Goal: Task Accomplishment & Management: Manage account settings

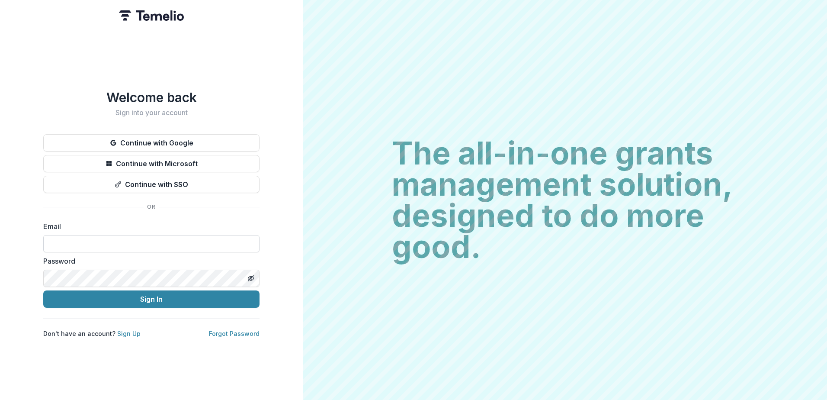
click at [77, 243] on input at bounding box center [151, 243] width 216 height 17
type input "**********"
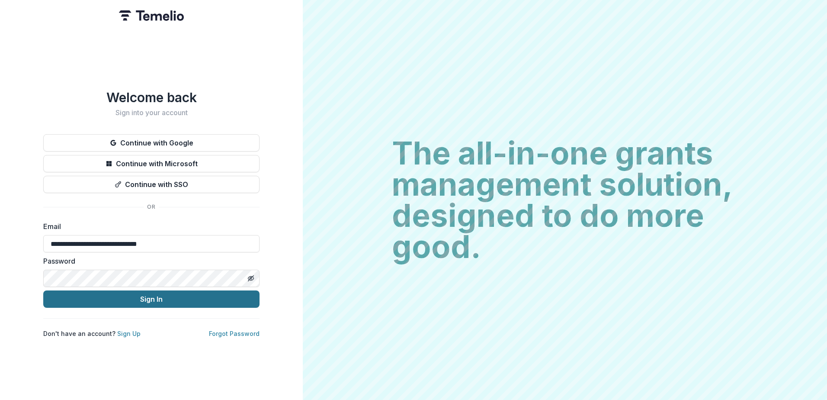
click at [187, 296] on button "Sign In" at bounding box center [151, 298] width 216 height 17
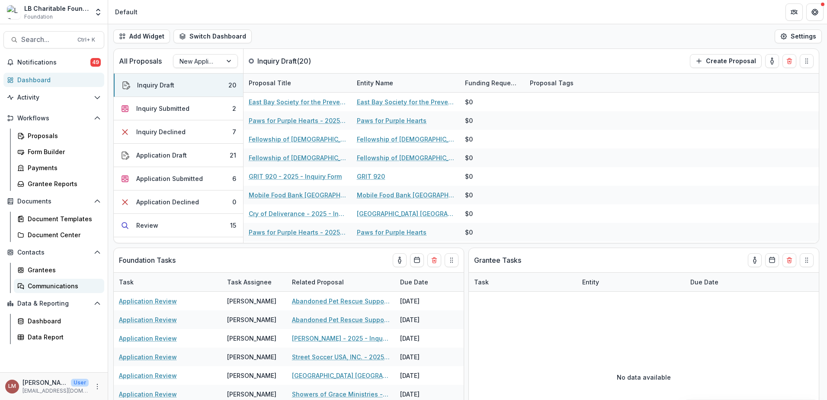
click at [58, 286] on div "Communications" at bounding box center [63, 285] width 70 height 9
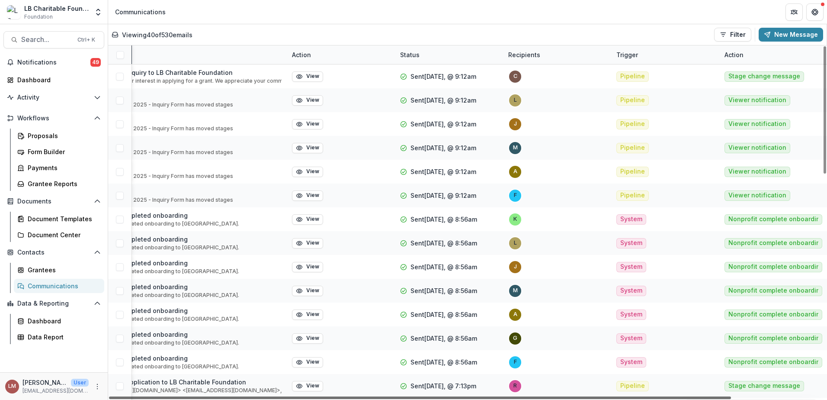
scroll to position [0, 105]
drag, startPoint x: 723, startPoint y: 395, endPoint x: 828, endPoint y: 390, distance: 105.6
click at [731, 396] on div at bounding box center [420, 397] width 622 height 3
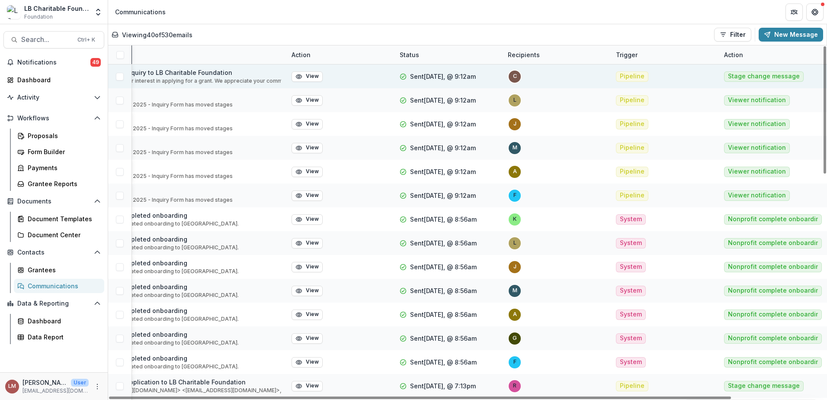
click at [515, 75] on div "c" at bounding box center [515, 77] width 4 height 6
click at [630, 77] on span "Pipeline" at bounding box center [632, 76] width 25 height 7
click at [309, 77] on button "View" at bounding box center [306, 76] width 31 height 10
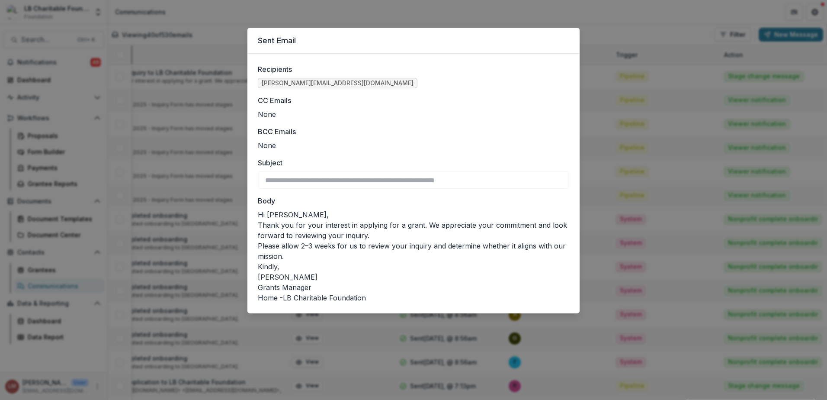
click at [646, 10] on div "**********" at bounding box center [413, 200] width 827 height 400
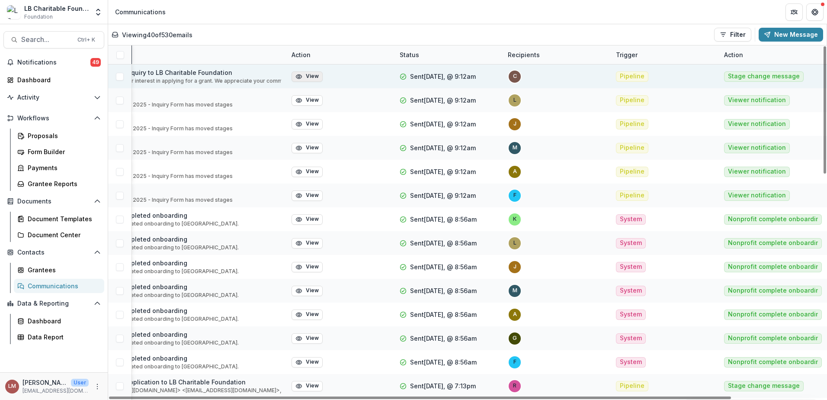
click at [304, 76] on button "View" at bounding box center [306, 76] width 31 height 10
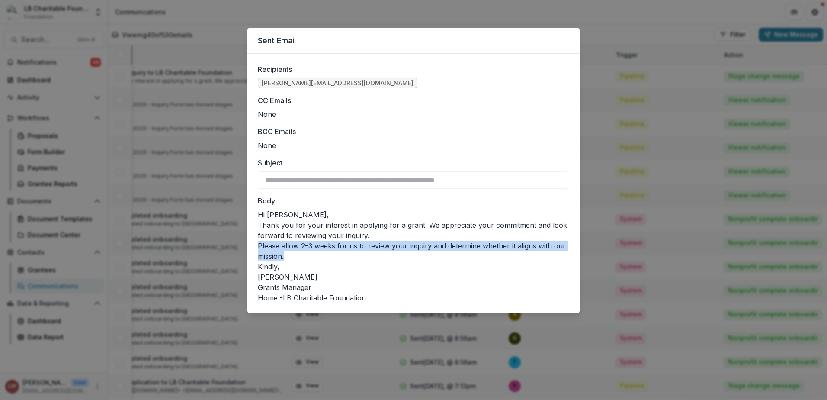
drag, startPoint x: 260, startPoint y: 244, endPoint x: 293, endPoint y: 254, distance: 34.9
click at [293, 254] on p "Please allow 2–3 weeks for us to review your inquiry and determine whether it a…" at bounding box center [413, 250] width 311 height 21
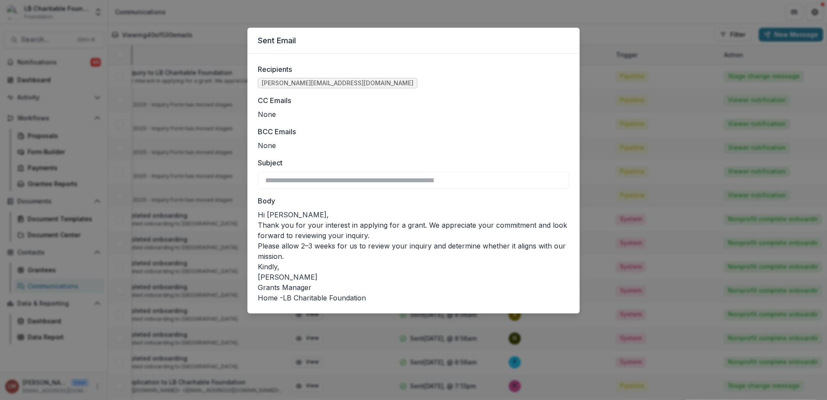
drag, startPoint x: 293, startPoint y: 254, endPoint x: 354, endPoint y: 264, distance: 61.4
click at [354, 264] on p "Kindly," at bounding box center [413, 266] width 311 height 10
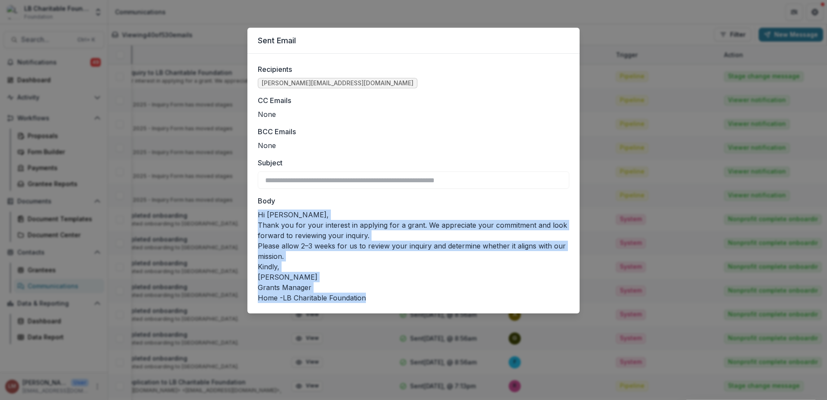
drag, startPoint x: 259, startPoint y: 212, endPoint x: 386, endPoint y: 293, distance: 150.6
click at [386, 293] on div "Hi [PERSON_NAME], Thank you for your interest in applying for a grant. We appre…" at bounding box center [413, 255] width 311 height 93
copy div "Hi [PERSON_NAME], Thank you for your interest in applying for a grant. We appre…"
click at [372, 78] on ul "[PERSON_NAME][EMAIL_ADDRESS][DOMAIN_NAME]" at bounding box center [413, 83] width 311 height 10
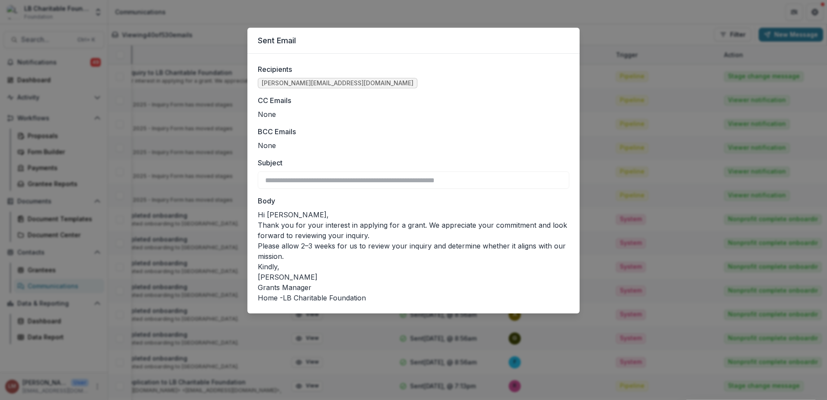
click at [615, 12] on div "**********" at bounding box center [413, 200] width 827 height 400
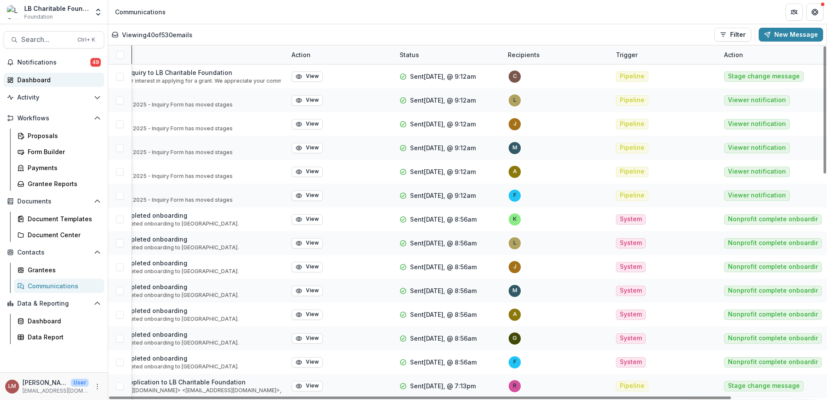
click at [32, 83] on div "Dashboard" at bounding box center [57, 79] width 80 height 9
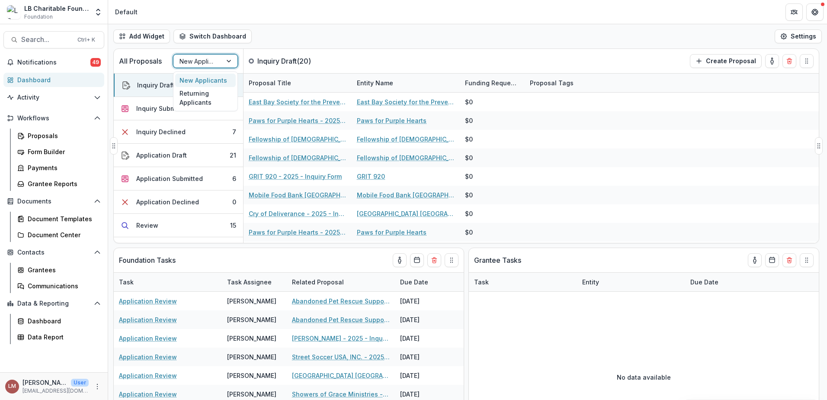
click at [228, 63] on div at bounding box center [230, 60] width 16 height 13
click at [205, 97] on div "Returning Applicants" at bounding box center [205, 98] width 61 height 22
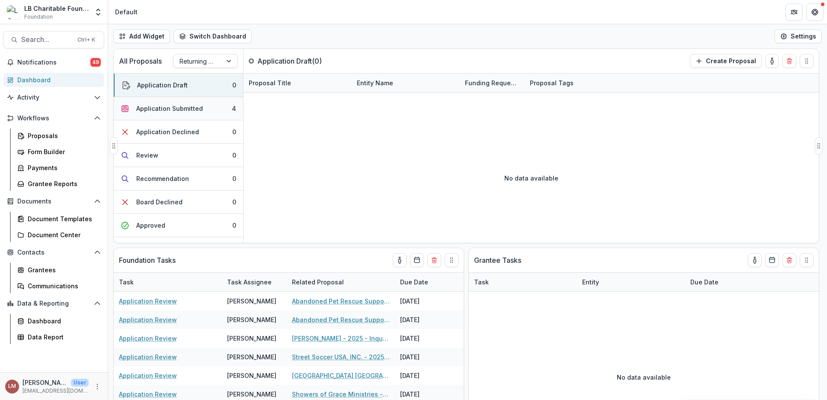
click at [175, 109] on div "Application Submitted" at bounding box center [169, 108] width 67 height 9
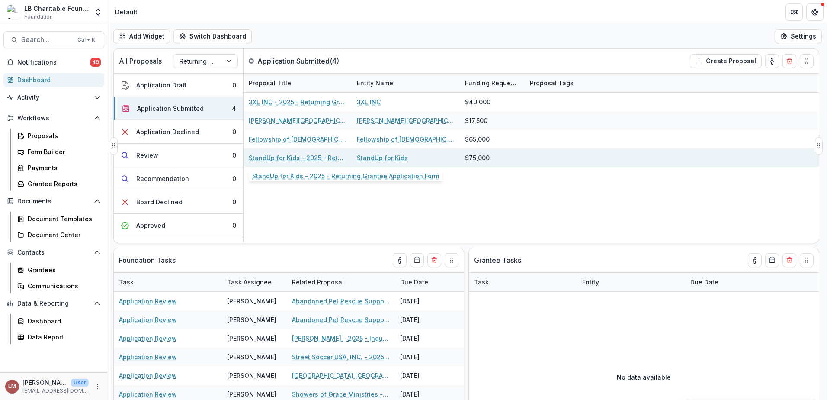
click at [281, 155] on link "StandUp for Kids - 2025 - Returning Grantee Application Form" at bounding box center [298, 157] width 98 height 9
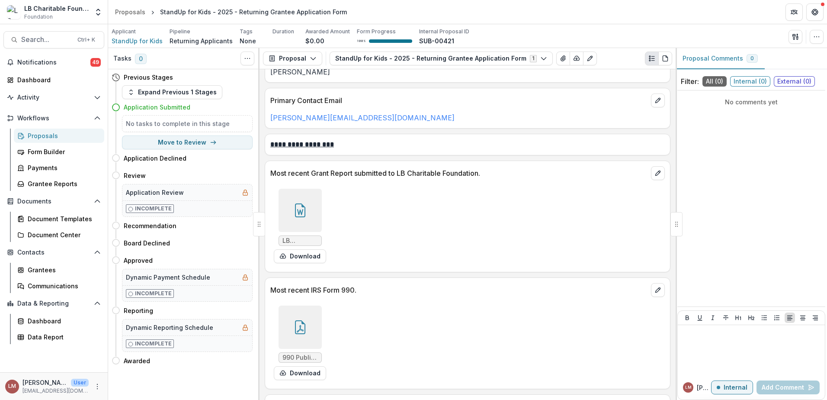
scroll to position [229, 0]
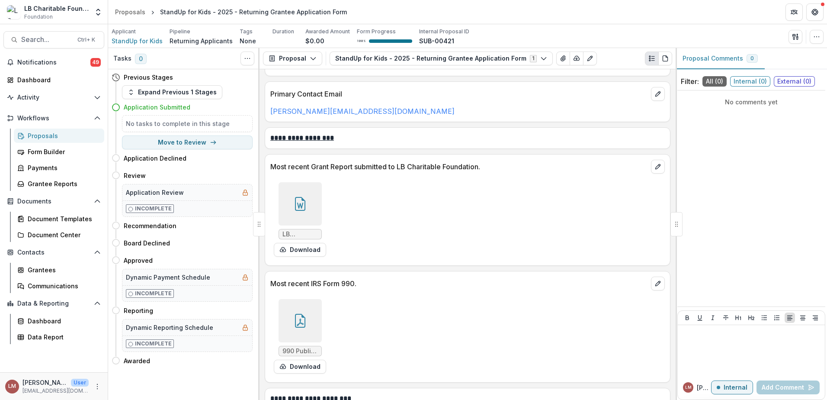
click at [298, 213] on div at bounding box center [300, 203] width 43 height 43
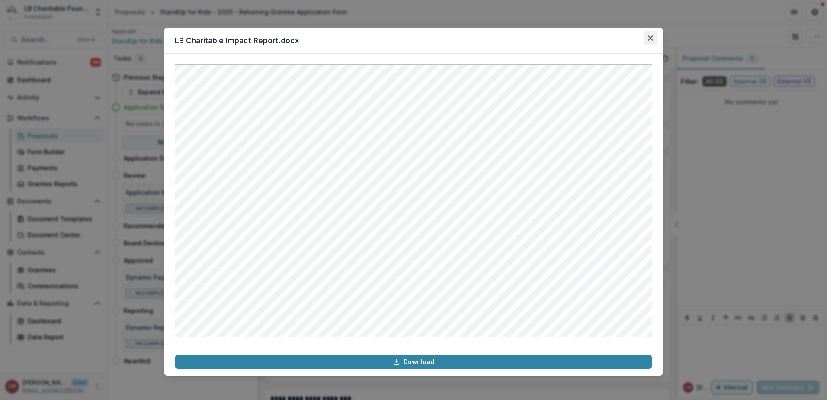
click at [651, 38] on icon "Close" at bounding box center [650, 37] width 5 height 5
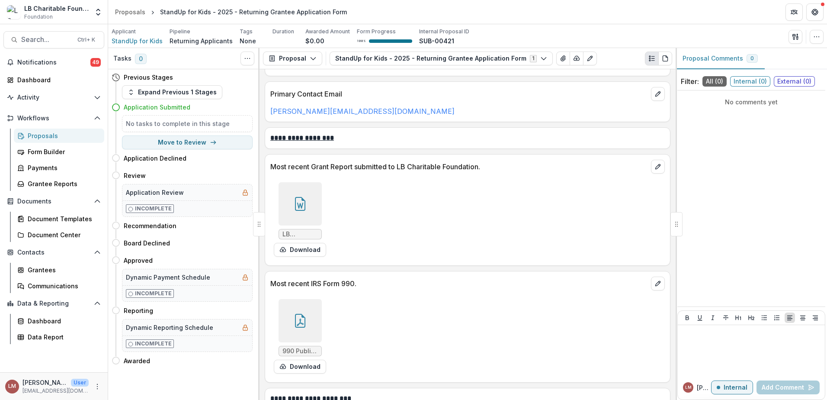
click at [297, 328] on div at bounding box center [300, 320] width 43 height 43
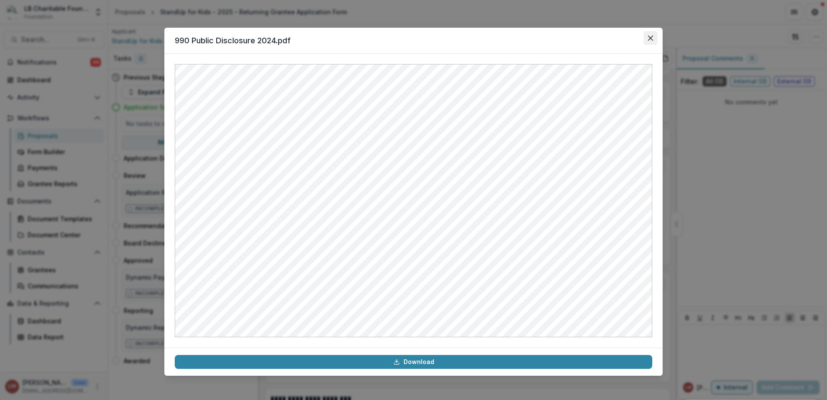
click at [651, 39] on icon "Close" at bounding box center [650, 37] width 5 height 5
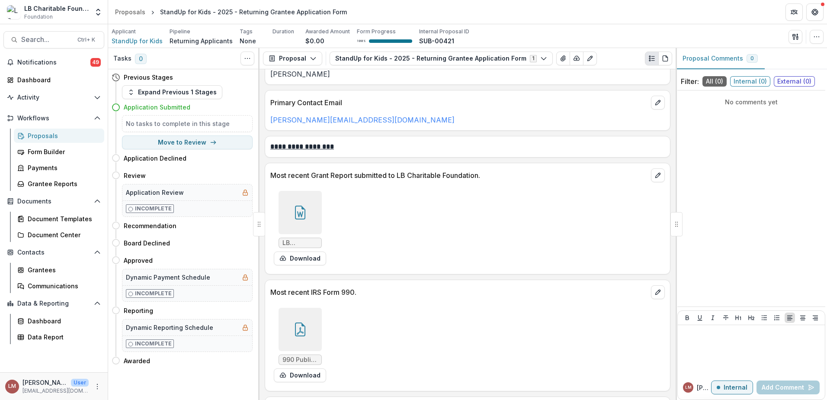
scroll to position [221, 0]
click at [303, 215] on icon at bounding box center [300, 212] width 14 height 14
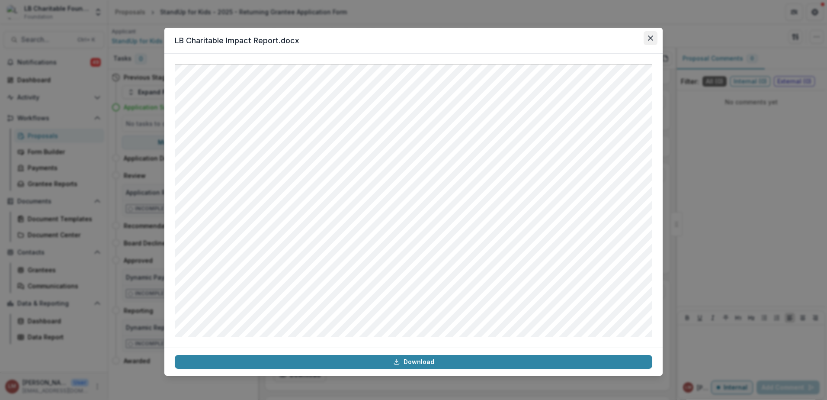
click at [650, 38] on icon "Close" at bounding box center [650, 37] width 5 height 5
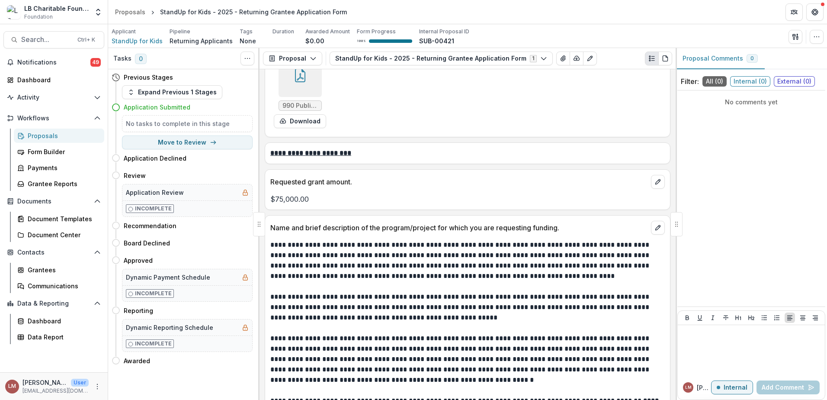
scroll to position [502, 0]
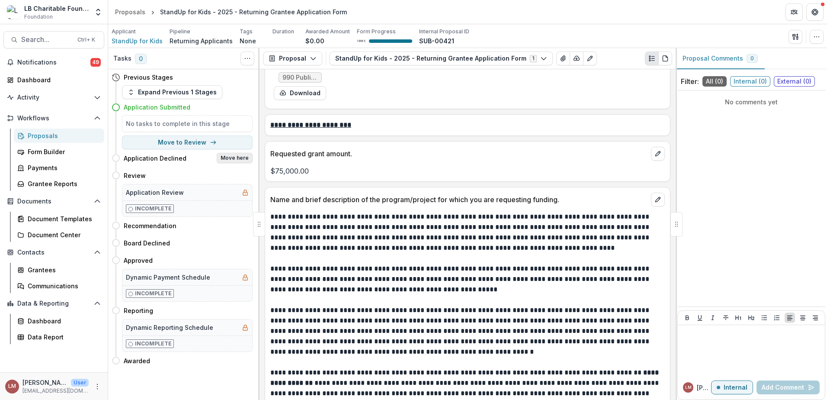
click at [234, 158] on button "Move here" at bounding box center [235, 158] width 36 height 10
select select "**********"
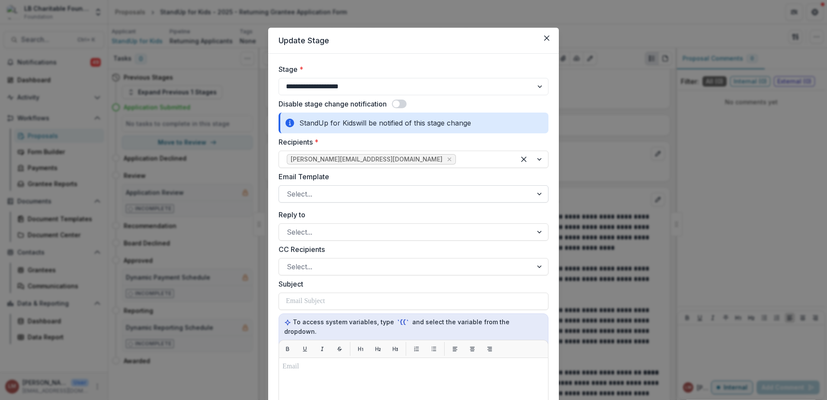
click at [541, 197] on div at bounding box center [540, 194] width 16 height 16
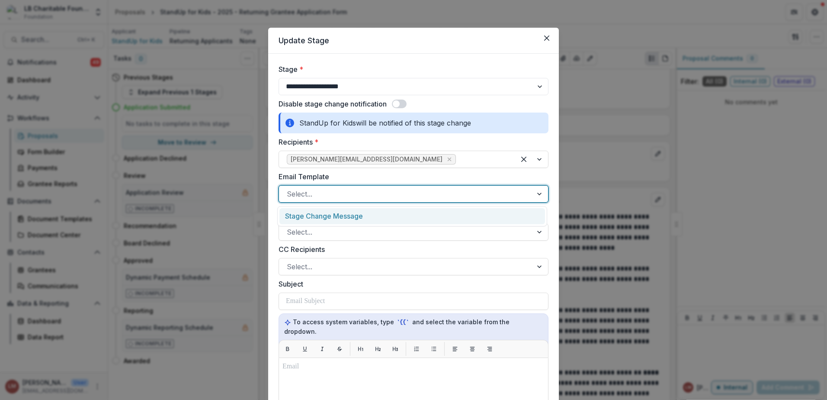
click at [349, 221] on div "Stage Change Message" at bounding box center [412, 216] width 266 height 16
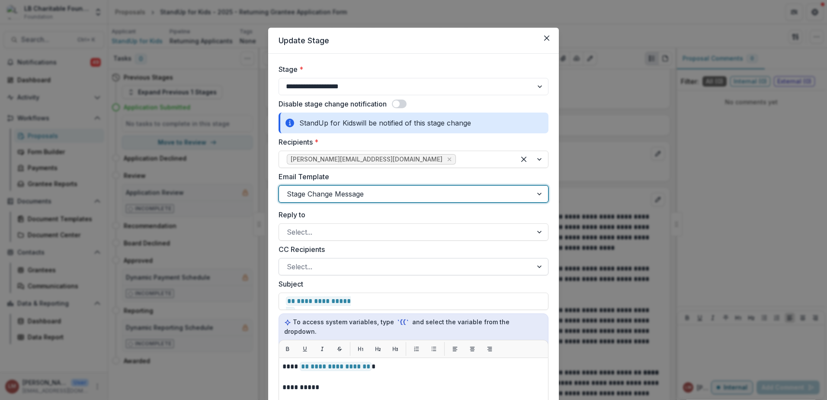
click at [539, 268] on div at bounding box center [540, 266] width 16 height 16
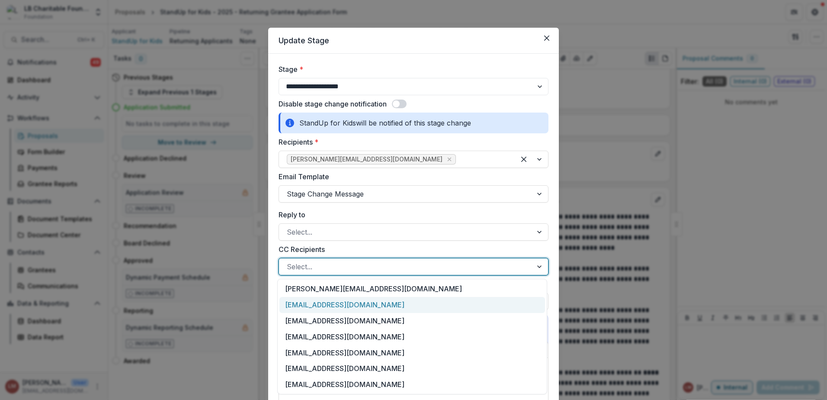
click at [330, 306] on div "[EMAIL_ADDRESS][DOMAIN_NAME]" at bounding box center [412, 305] width 266 height 16
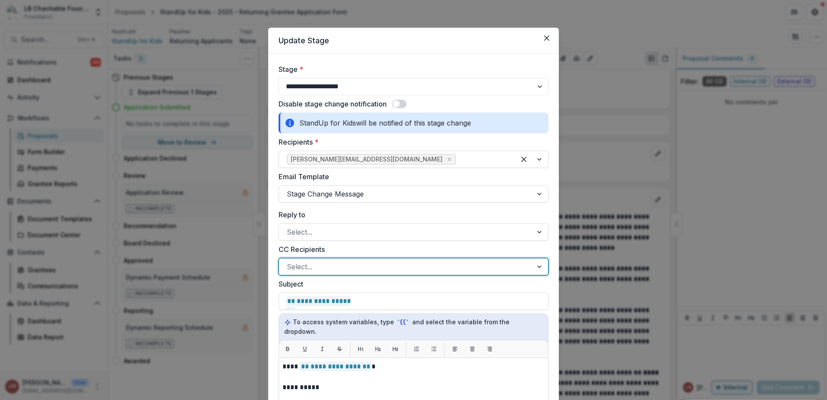
click at [537, 264] on div at bounding box center [540, 266] width 16 height 16
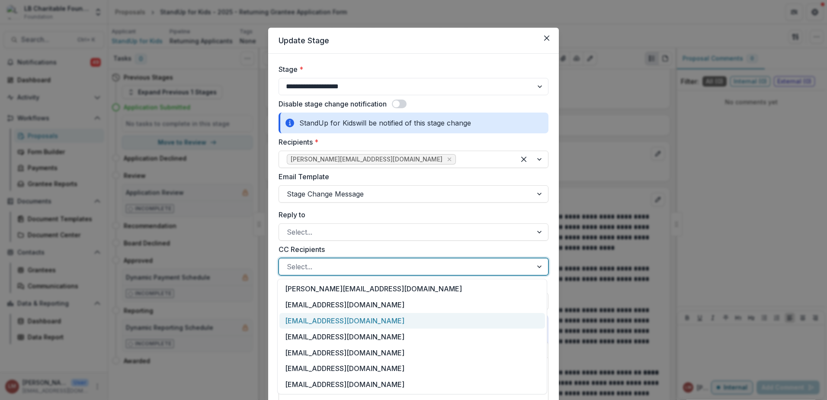
click at [354, 321] on div "[EMAIL_ADDRESS][DOMAIN_NAME]" at bounding box center [412, 321] width 266 height 16
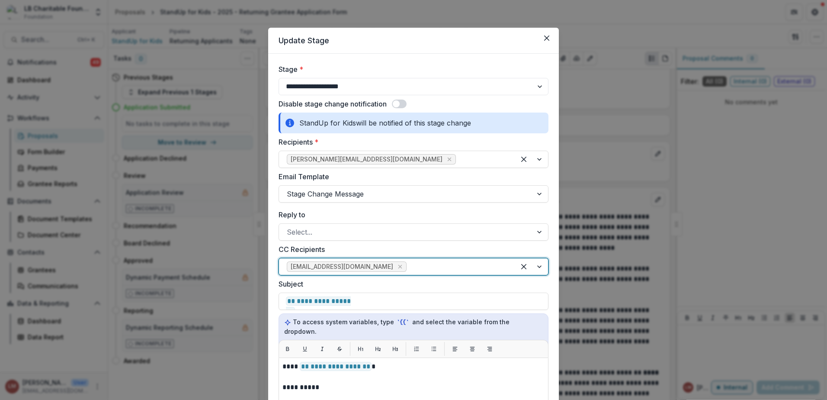
click at [540, 268] on div at bounding box center [531, 266] width 33 height 16
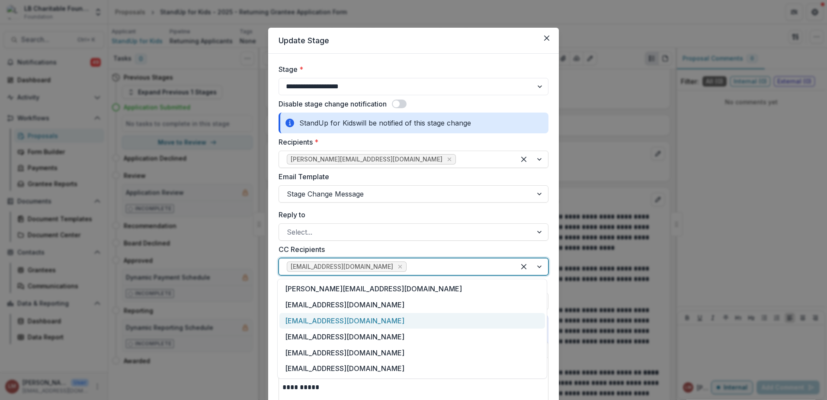
click at [323, 322] on div "[EMAIL_ADDRESS][DOMAIN_NAME]" at bounding box center [412, 321] width 266 height 16
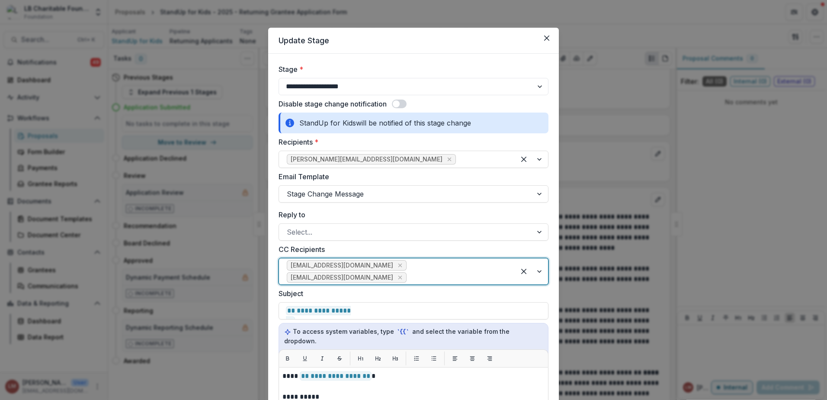
click at [537, 271] on div at bounding box center [531, 271] width 33 height 26
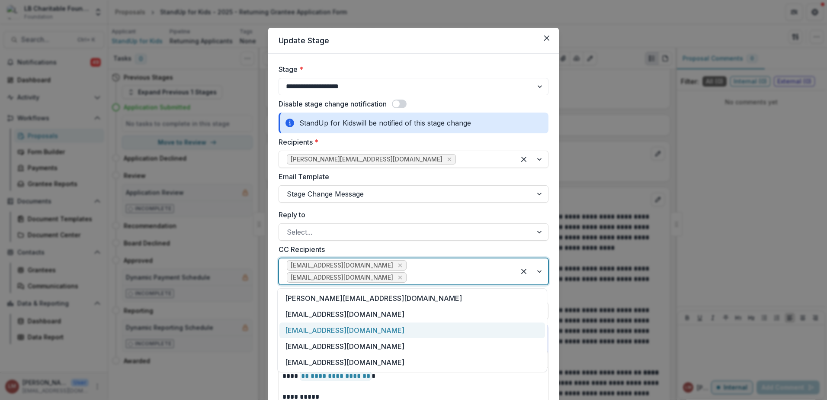
click at [334, 332] on div "[EMAIL_ADDRESS][DOMAIN_NAME]" at bounding box center [412, 330] width 266 height 16
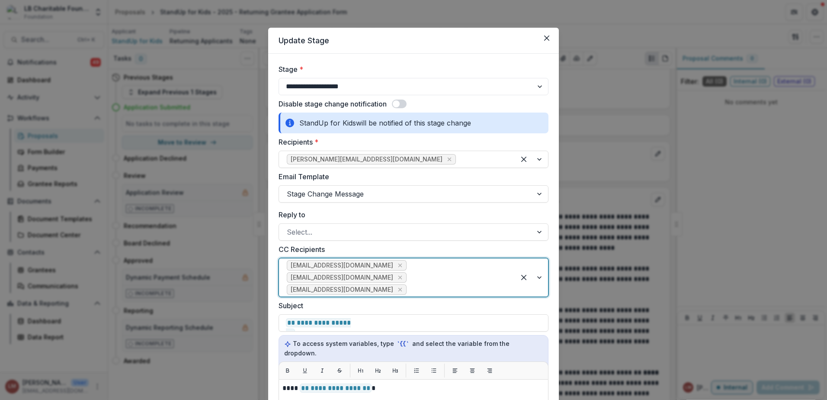
click at [536, 278] on div at bounding box center [531, 277] width 33 height 38
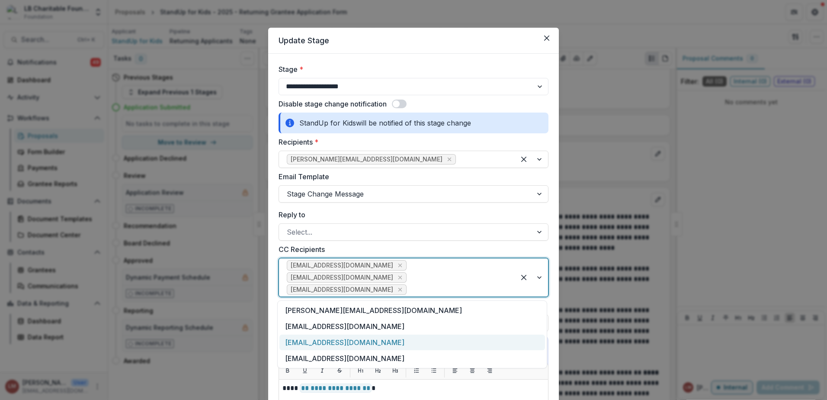
drag, startPoint x: 317, startPoint y: 340, endPoint x: 508, endPoint y: 295, distance: 196.4
click at [318, 339] on div "[EMAIL_ADDRESS][DOMAIN_NAME]" at bounding box center [412, 342] width 266 height 16
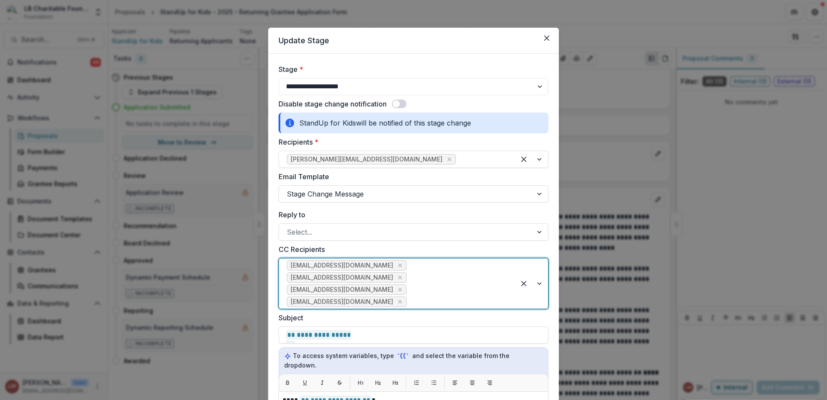
click at [542, 284] on div at bounding box center [531, 283] width 33 height 50
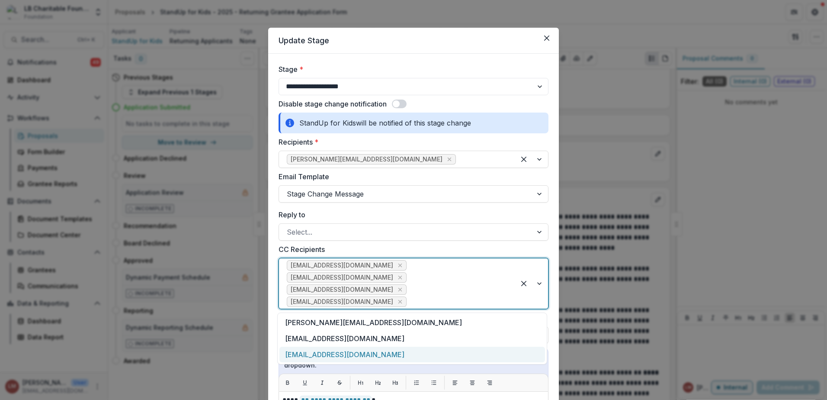
drag, startPoint x: 333, startPoint y: 355, endPoint x: 343, endPoint y: 348, distance: 12.2
click at [333, 354] on div "[EMAIL_ADDRESS][DOMAIN_NAME]" at bounding box center [412, 354] width 266 height 16
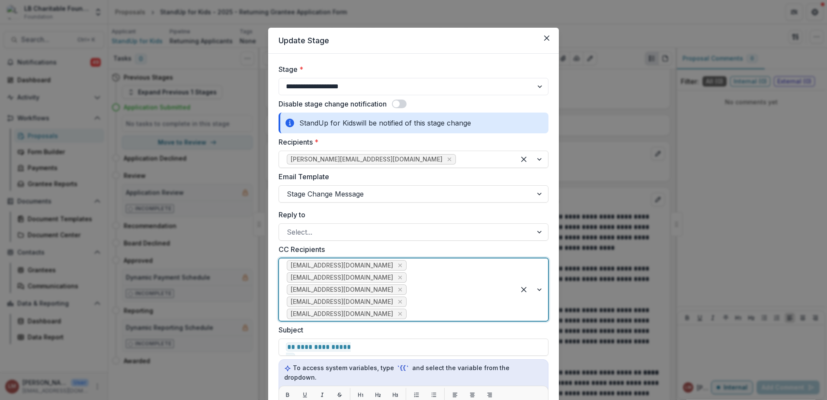
click at [538, 291] on div at bounding box center [531, 289] width 33 height 62
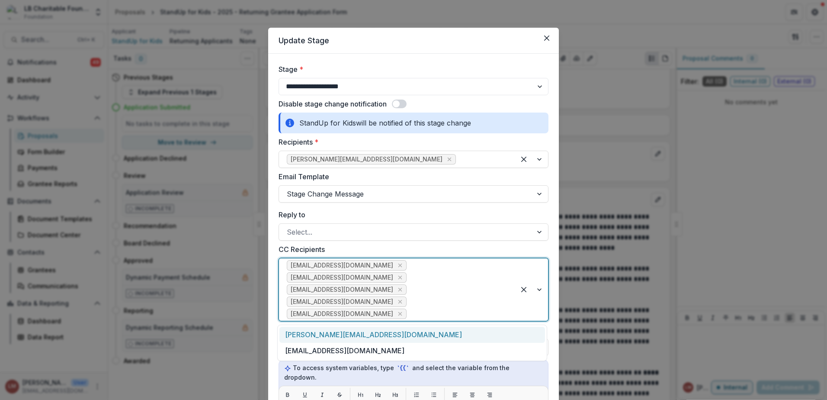
click at [346, 335] on div "[PERSON_NAME][EMAIL_ADDRESS][DOMAIN_NAME]" at bounding box center [412, 335] width 266 height 16
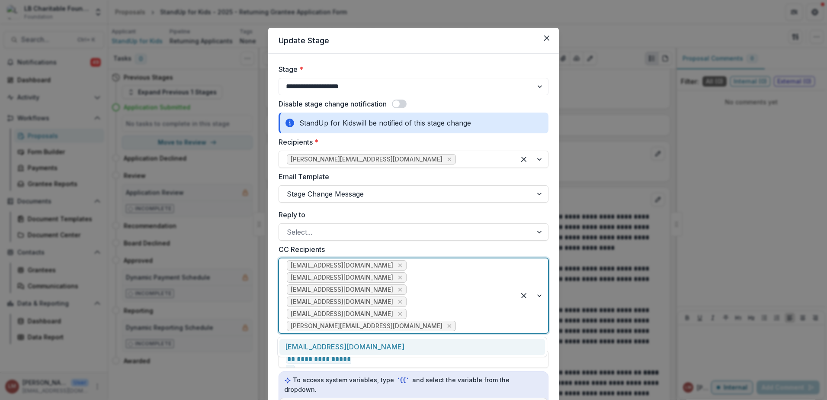
click at [538, 295] on div at bounding box center [531, 295] width 33 height 74
click at [345, 347] on div "[EMAIL_ADDRESS][DOMAIN_NAME]" at bounding box center [412, 347] width 266 height 16
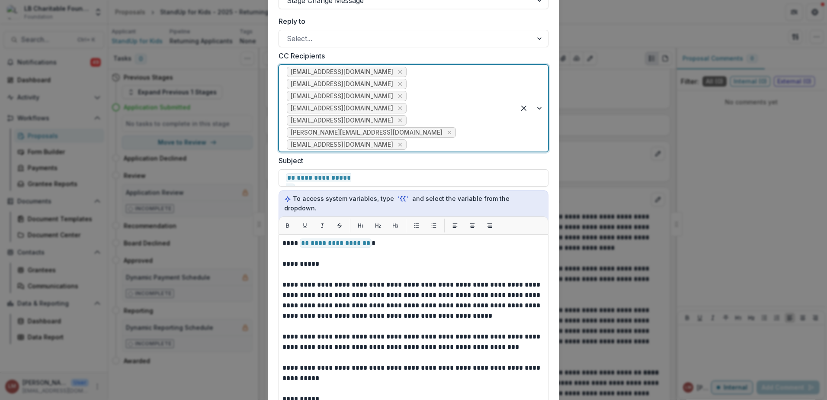
scroll to position [193, 0]
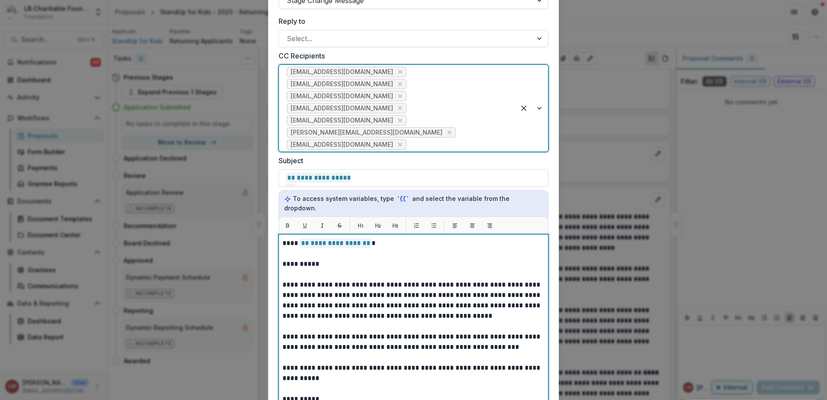
click at [378, 295] on p "**********" at bounding box center [413, 300] width 262 height 42
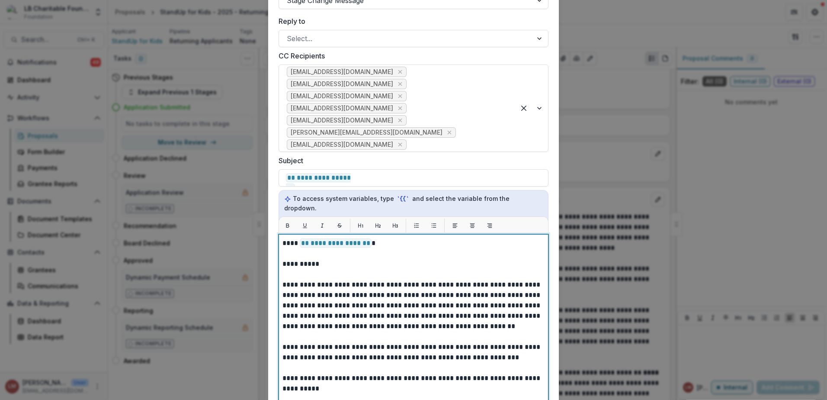
click at [515, 299] on p "**********" at bounding box center [413, 305] width 262 height 52
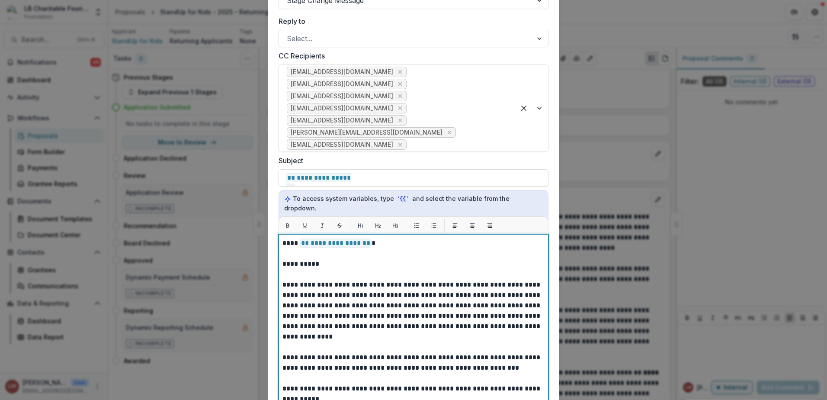
scroll to position [187, 0]
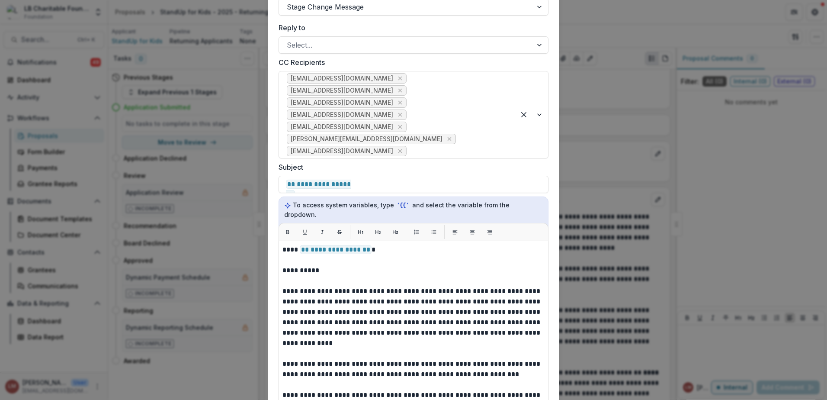
click at [279, 352] on div "**********" at bounding box center [414, 348] width 270 height 216
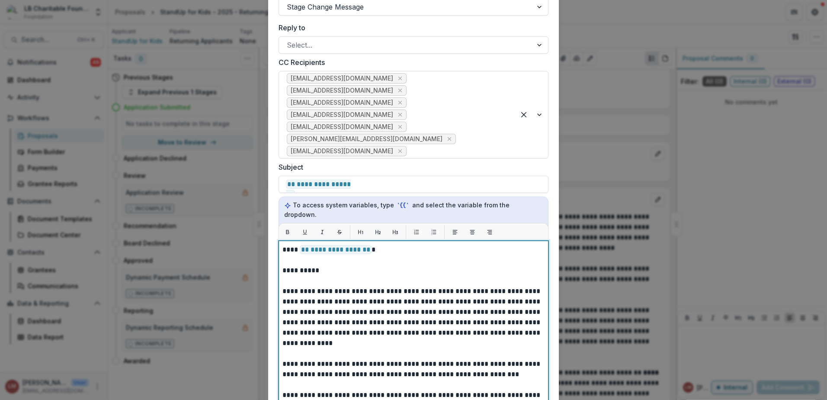
drag, startPoint x: 281, startPoint y: 352, endPoint x: 462, endPoint y: 276, distance: 196.9
click at [479, 255] on p at bounding box center [413, 260] width 262 height 10
click at [337, 334] on p "**********" at bounding box center [413, 317] width 262 height 62
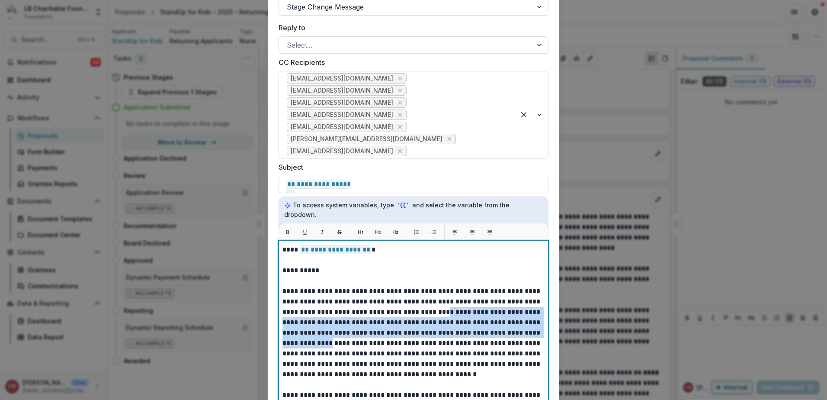
drag, startPoint x: 450, startPoint y: 302, endPoint x: 355, endPoint y: 335, distance: 100.0
click at [355, 335] on p "**********" at bounding box center [411, 332] width 259 height 93
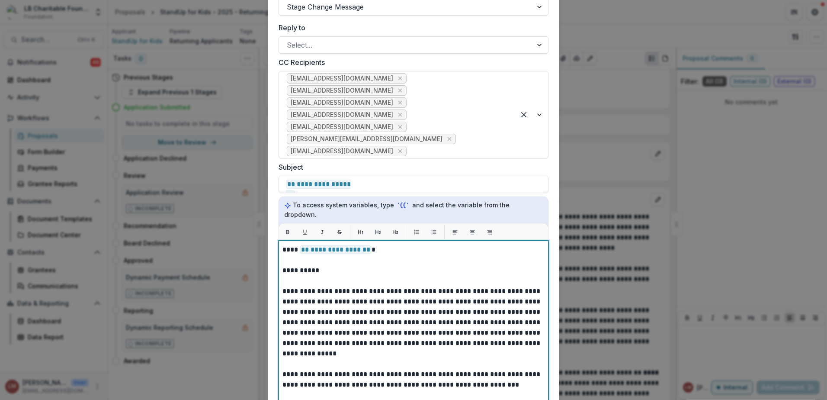
click at [321, 346] on p "**********" at bounding box center [411, 322] width 259 height 73
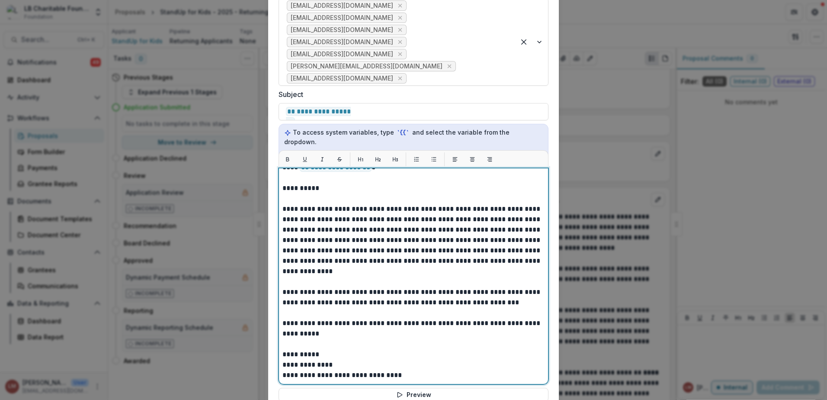
scroll to position [279, 0]
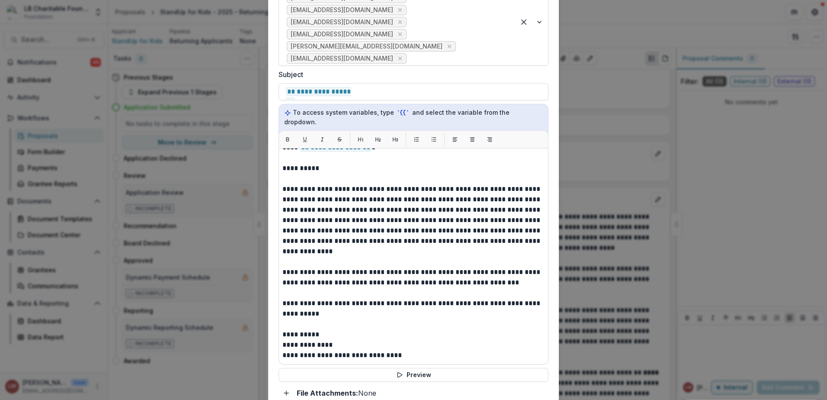
drag, startPoint x: 281, startPoint y: 264, endPoint x: 335, endPoint y: 273, distance: 54.8
click at [335, 273] on div "**********" at bounding box center [414, 256] width 270 height 216
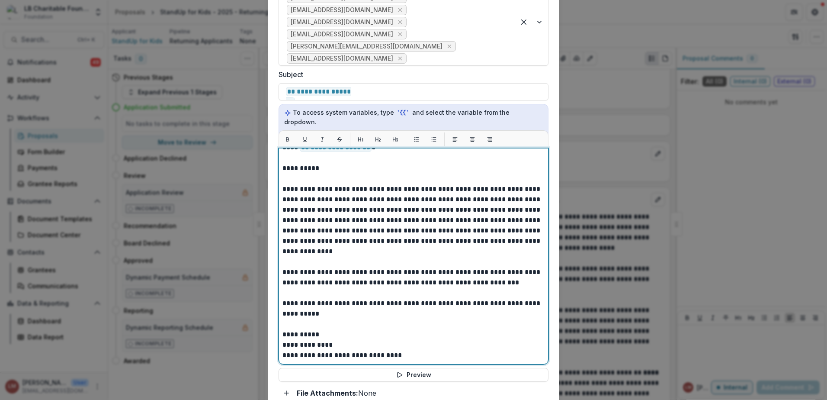
click at [335, 272] on p "**********" at bounding box center [411, 277] width 259 height 21
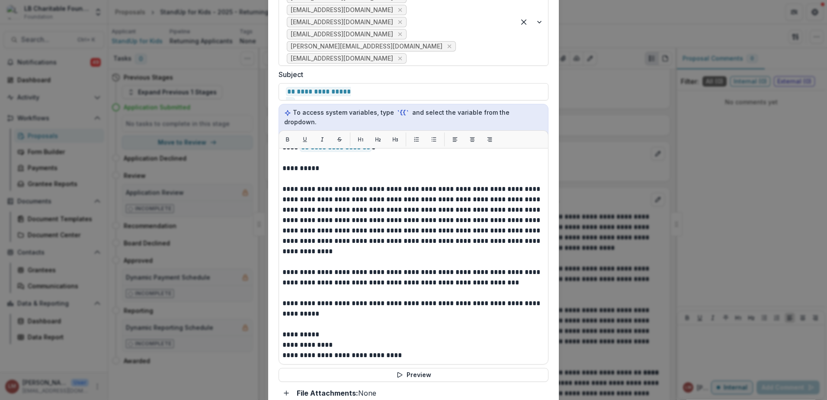
drag, startPoint x: 280, startPoint y: 263, endPoint x: 348, endPoint y: 270, distance: 68.3
click at [373, 272] on div "**********" at bounding box center [414, 256] width 270 height 216
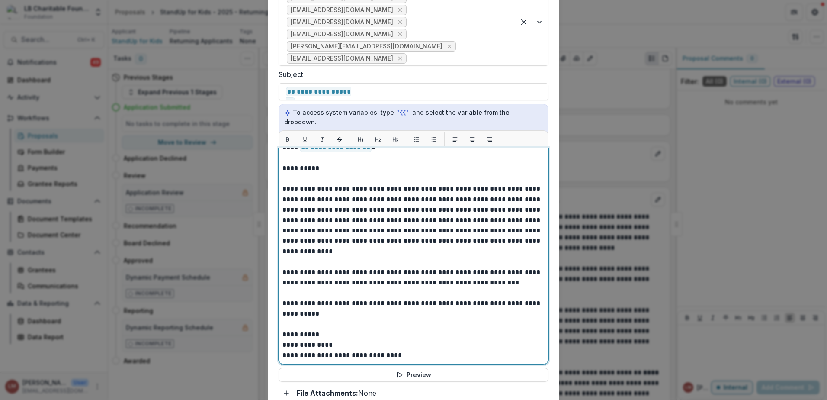
click at [346, 270] on p "**********" at bounding box center [411, 277] width 259 height 21
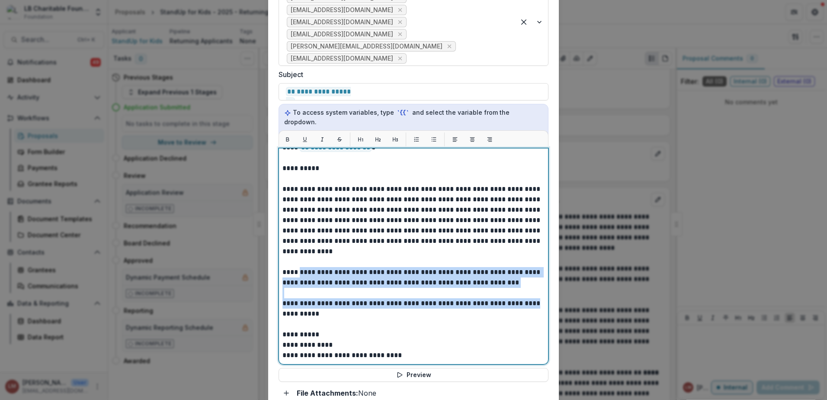
drag, startPoint x: 296, startPoint y: 264, endPoint x: 520, endPoint y: 298, distance: 226.5
click at [520, 298] on div "**********" at bounding box center [413, 251] width 262 height 218
click at [518, 288] on div "**********" at bounding box center [413, 251] width 262 height 218
click at [472, 268] on p "**********" at bounding box center [411, 277] width 259 height 21
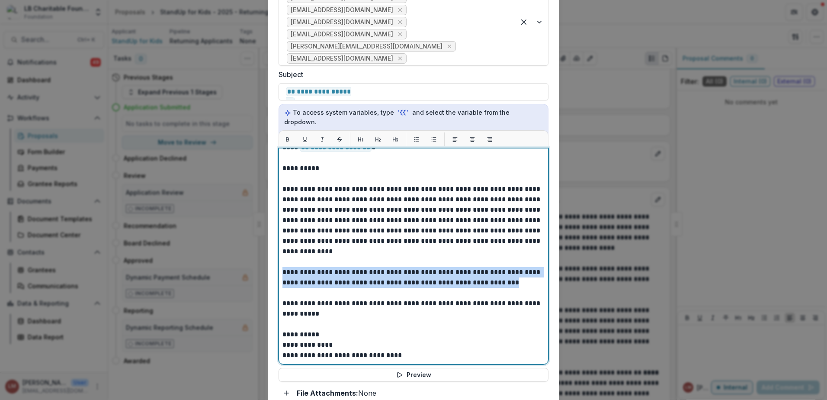
drag, startPoint x: 283, startPoint y: 263, endPoint x: 473, endPoint y: 264, distance: 189.4
click at [476, 269] on p "**********" at bounding box center [411, 277] width 259 height 21
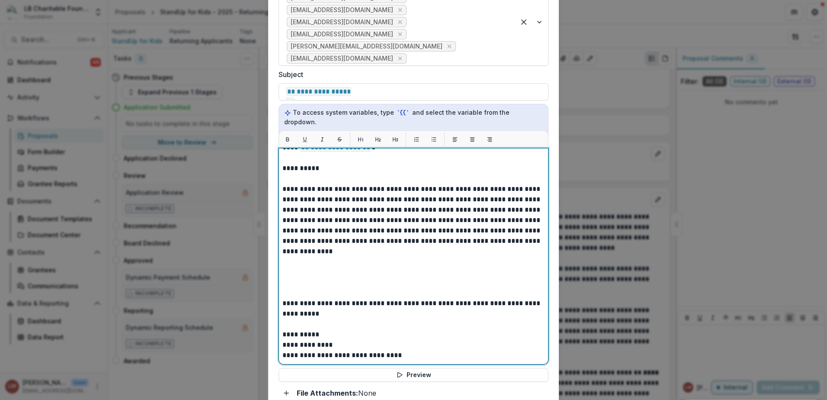
scroll to position [289, 0]
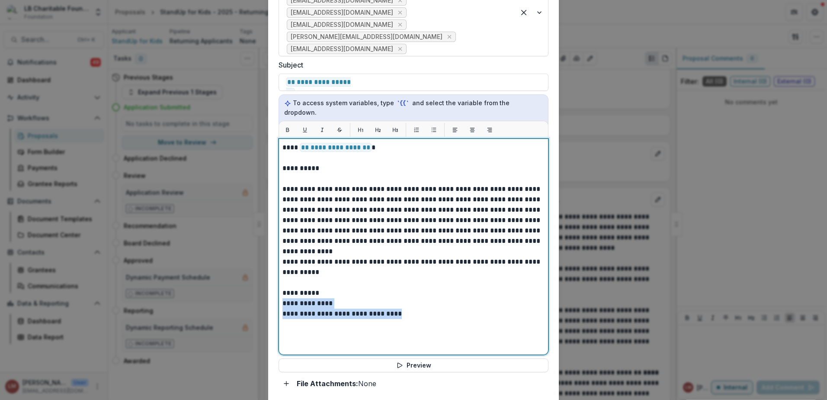
drag, startPoint x: 283, startPoint y: 296, endPoint x: 421, endPoint y: 291, distance: 138.5
click at [418, 299] on p "**********" at bounding box center [413, 303] width 262 height 10
drag, startPoint x: 283, startPoint y: 304, endPoint x: 409, endPoint y: 306, distance: 125.9
click at [409, 308] on p "**********" at bounding box center [413, 313] width 262 height 10
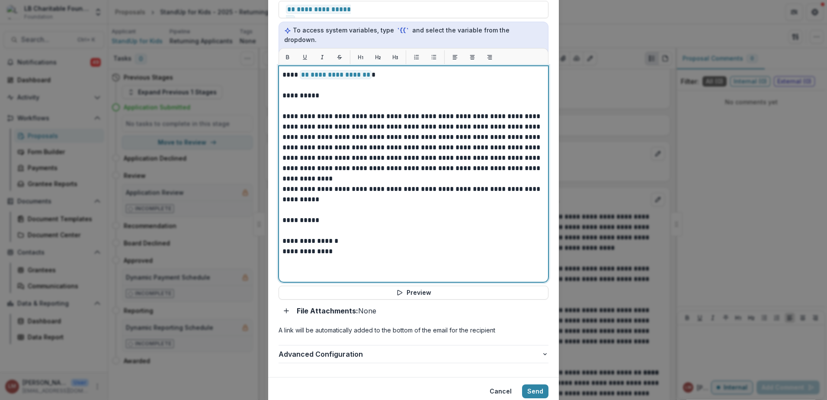
scroll to position [385, 0]
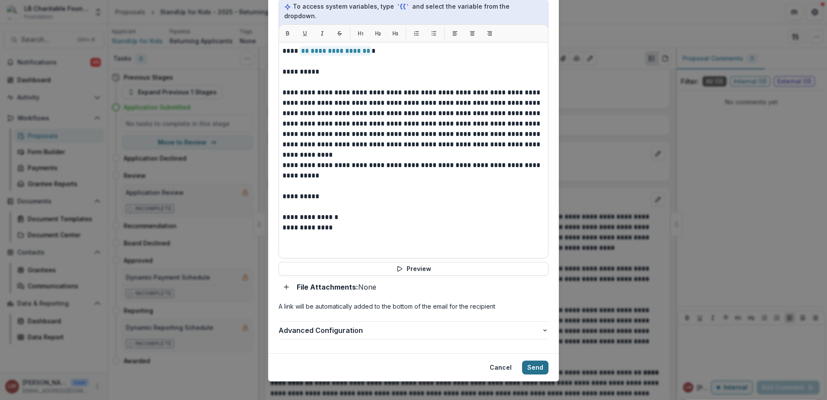
click at [538, 360] on button "Send" at bounding box center [535, 367] width 26 height 14
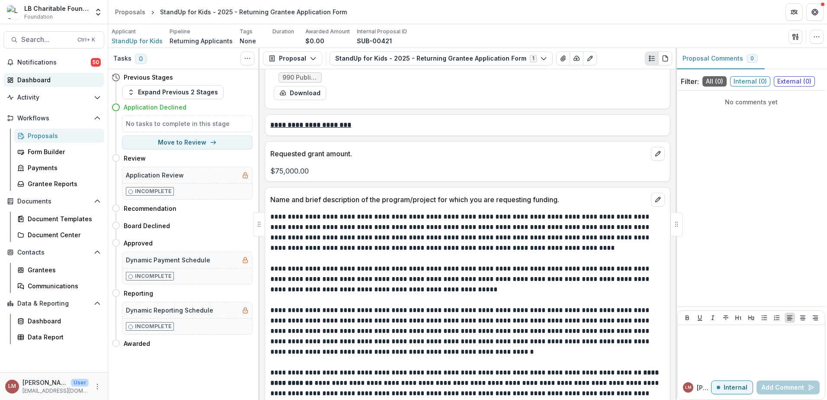
click at [41, 82] on div "Dashboard" at bounding box center [57, 79] width 80 height 9
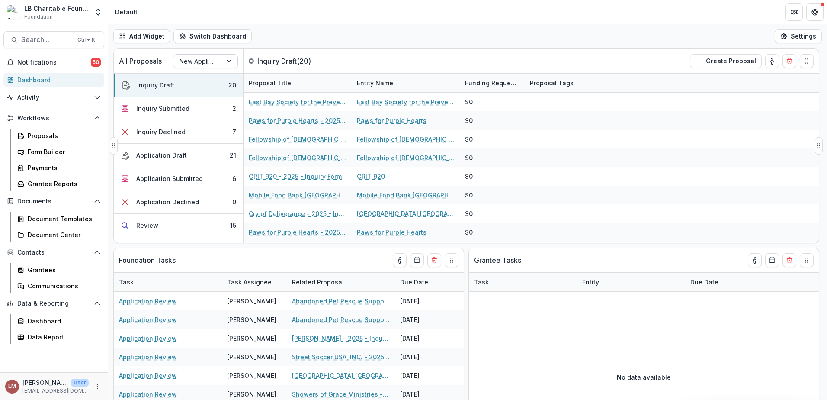
click at [227, 62] on div at bounding box center [230, 60] width 16 height 13
click at [207, 99] on div "Returning Applicants" at bounding box center [205, 98] width 61 height 22
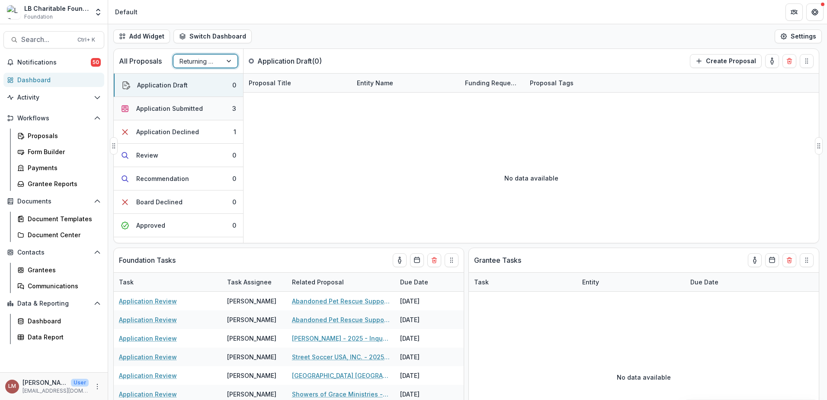
click at [186, 105] on div "Application Submitted" at bounding box center [169, 108] width 67 height 9
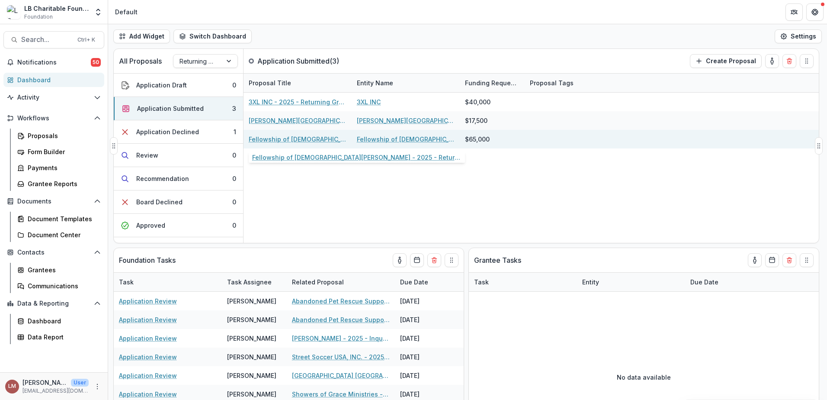
click at [313, 139] on link "Fellowship of [DEMOGRAPHIC_DATA][PERSON_NAME] - 2025 - Returning Grantee Applic…" at bounding box center [298, 138] width 98 height 9
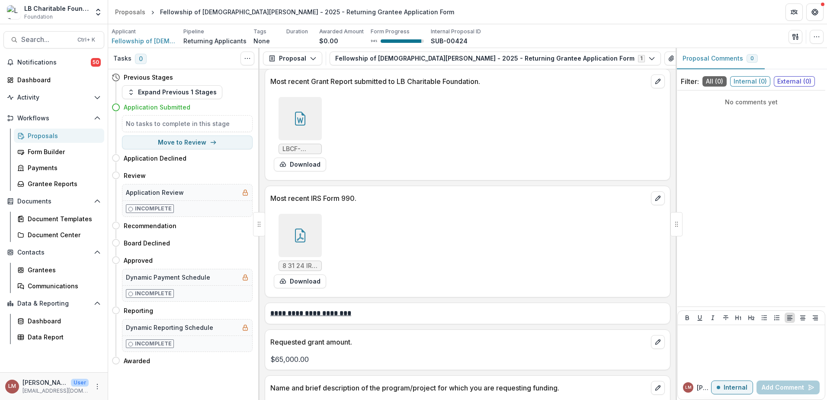
scroll to position [298, 0]
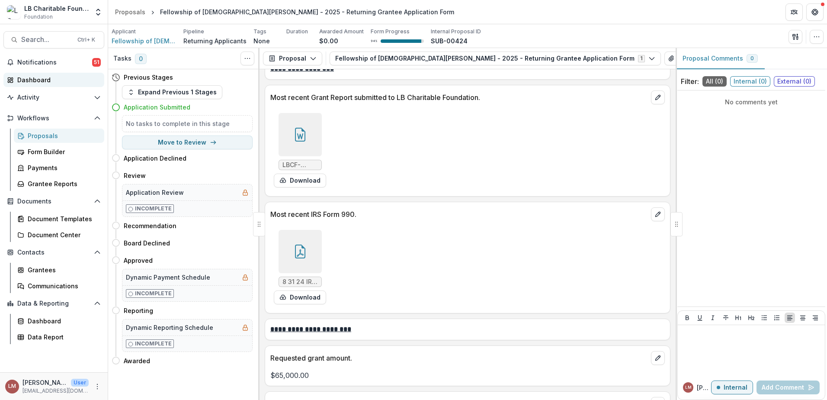
click at [41, 81] on div "Dashboard" at bounding box center [57, 79] width 80 height 9
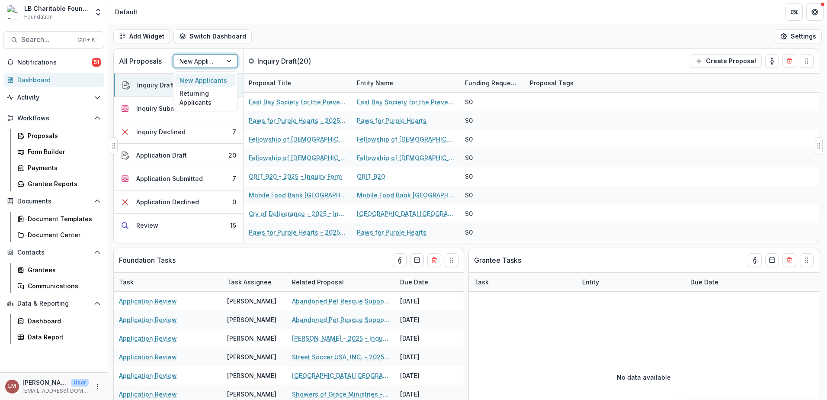
click at [232, 63] on div at bounding box center [230, 60] width 16 height 13
click at [204, 98] on div "Returning Applicants" at bounding box center [205, 98] width 61 height 22
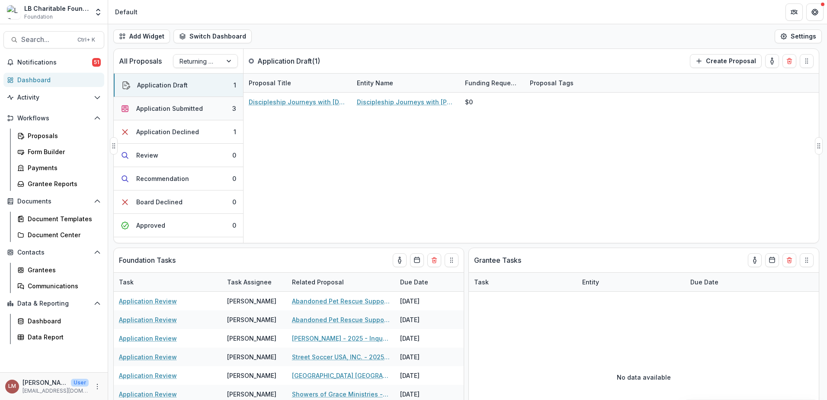
click at [182, 109] on div "Application Submitted" at bounding box center [169, 108] width 67 height 9
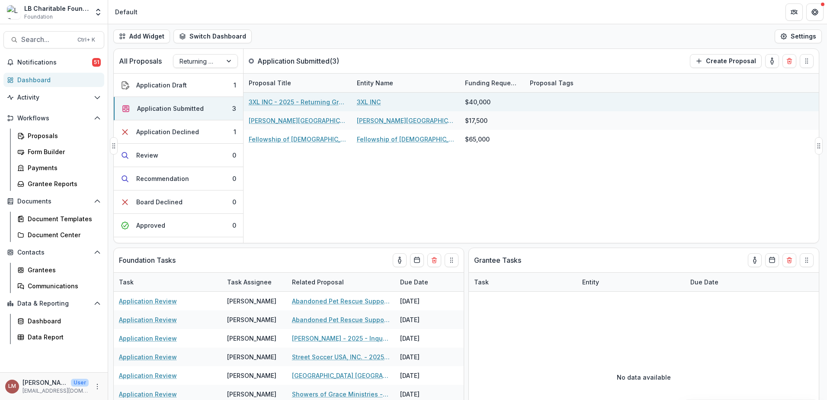
click at [263, 102] on link "3XL INC - 2025 - Returning Grantee Application Form" at bounding box center [298, 101] width 98 height 9
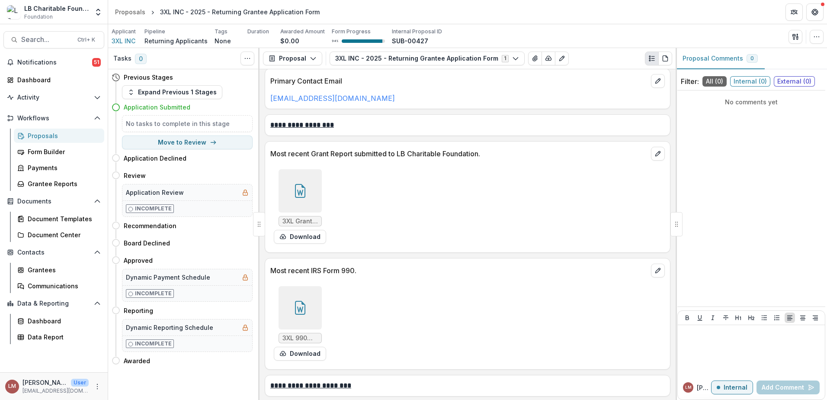
scroll to position [245, 0]
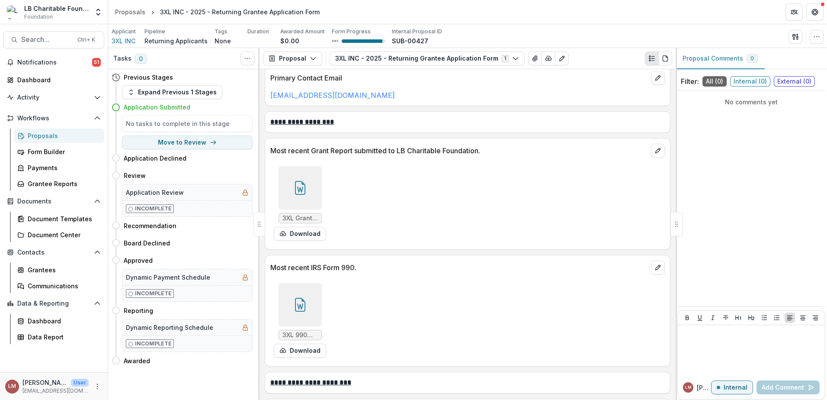
click at [302, 195] on icon at bounding box center [300, 188] width 10 height 14
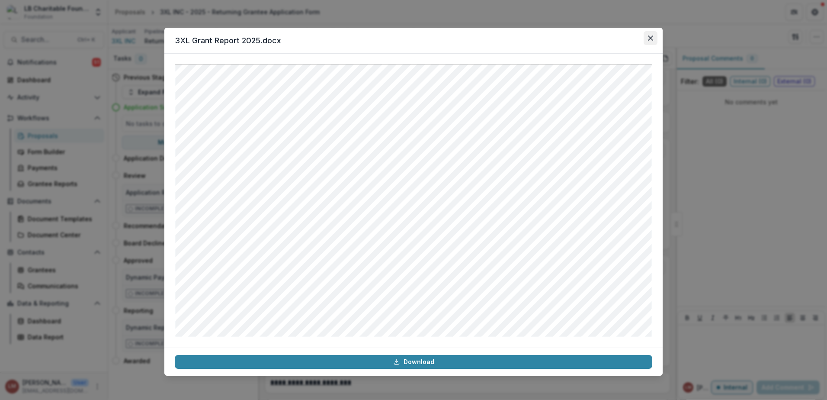
click at [651, 39] on icon "Close" at bounding box center [650, 37] width 5 height 5
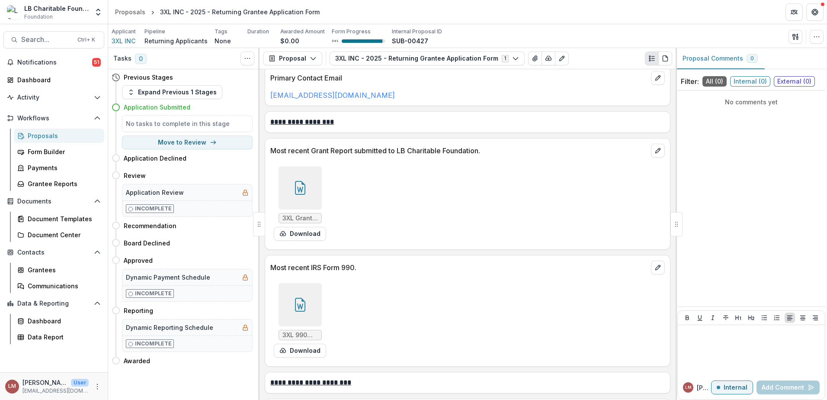
click at [304, 318] on div at bounding box center [300, 304] width 43 height 43
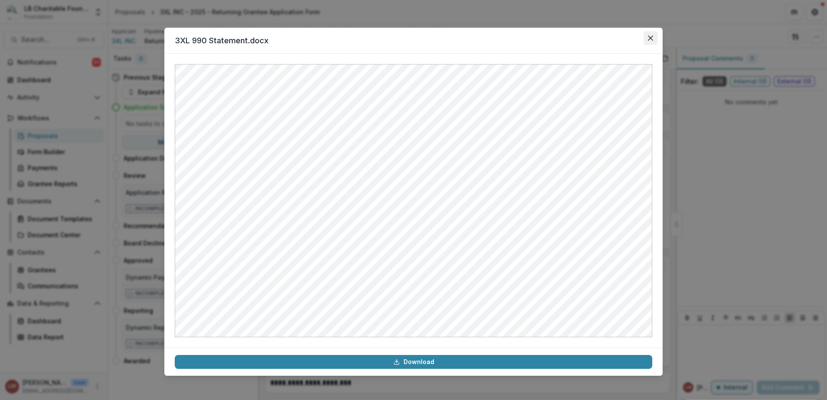
click at [652, 41] on button "Close" at bounding box center [650, 38] width 14 height 14
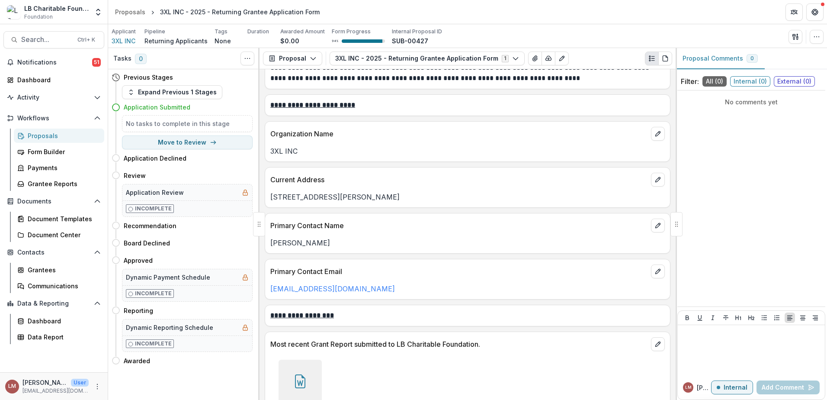
scroll to position [0, 0]
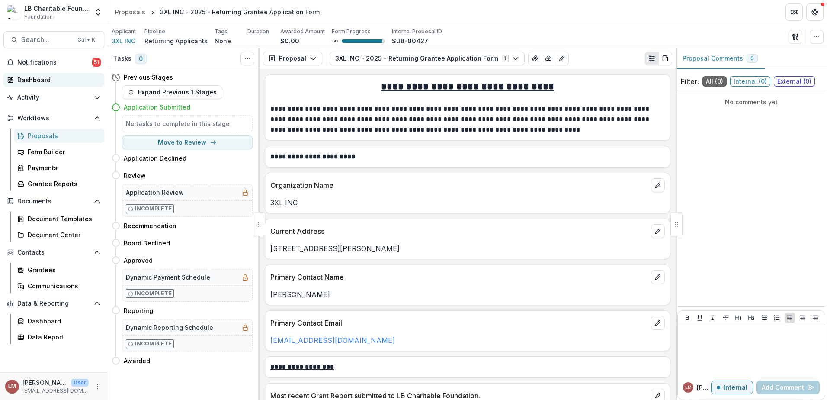
click at [43, 79] on div "Dashboard" at bounding box center [57, 79] width 80 height 9
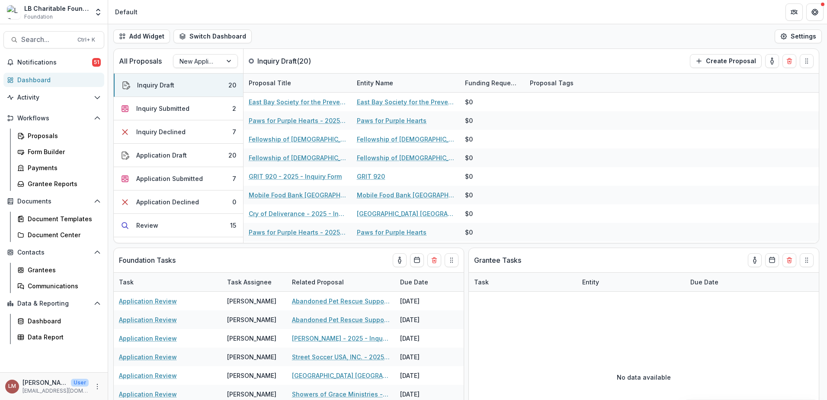
click at [34, 80] on div "Dashboard" at bounding box center [57, 79] width 80 height 9
click at [227, 61] on div at bounding box center [230, 60] width 16 height 13
click at [203, 97] on div "Returning Applicants" at bounding box center [205, 98] width 61 height 22
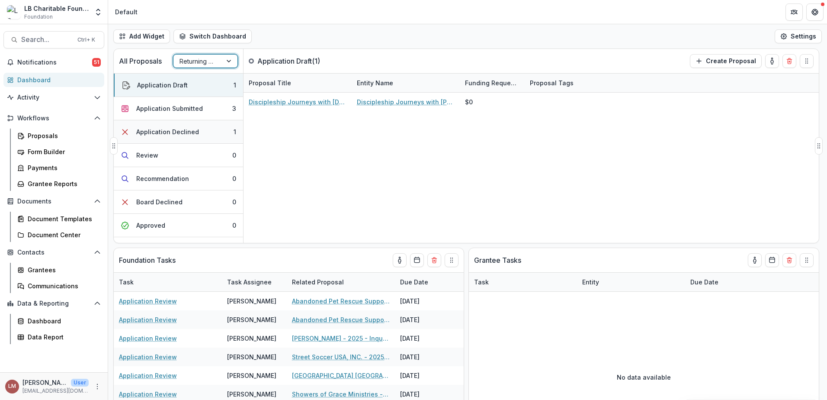
click at [186, 128] on div "Application Declined" at bounding box center [167, 131] width 63 height 9
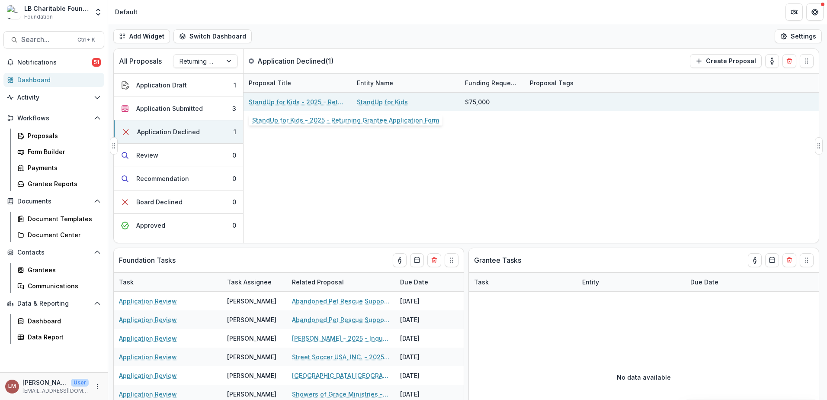
click at [297, 105] on link "StandUp for Kids - 2025 - Returning Grantee Application Form" at bounding box center [298, 101] width 98 height 9
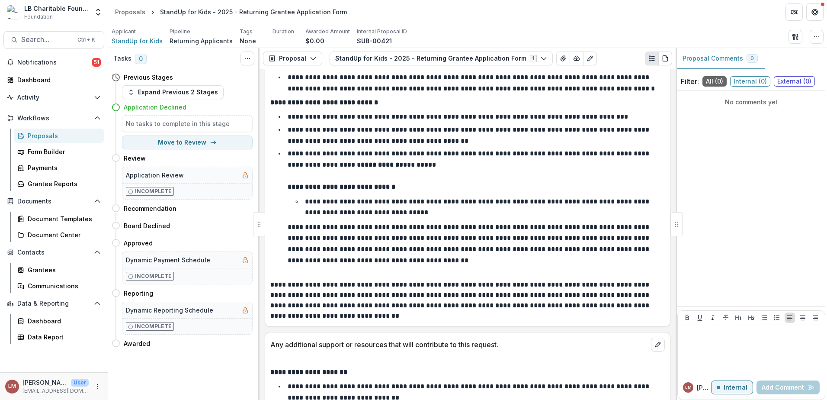
scroll to position [1899, 0]
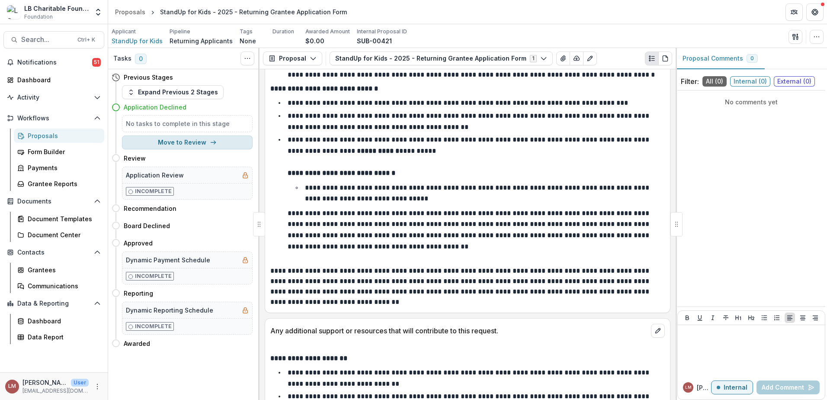
click at [193, 142] on button "Move to Review" at bounding box center [187, 142] width 131 height 14
select select "******"
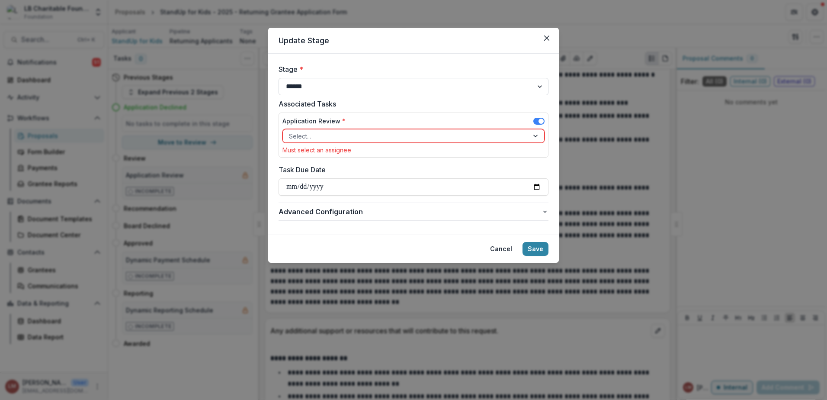
click at [544, 87] on select "**********" at bounding box center [414, 86] width 270 height 17
click at [279, 78] on select "**********" at bounding box center [414, 86] width 270 height 17
click at [535, 139] on div at bounding box center [536, 135] width 16 height 13
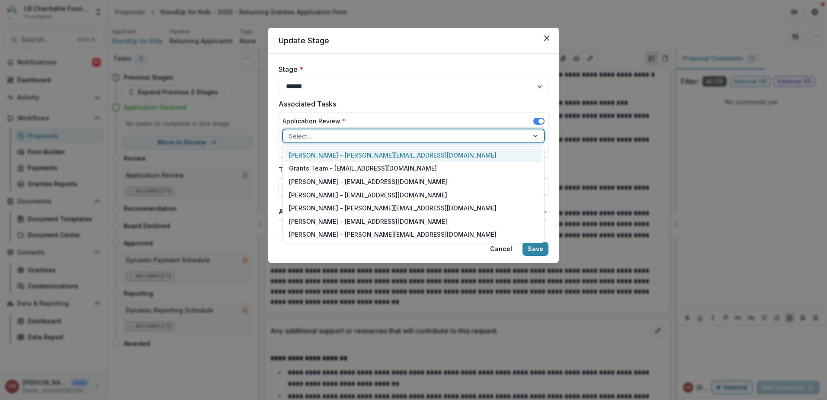
click at [536, 137] on div at bounding box center [536, 135] width 16 height 13
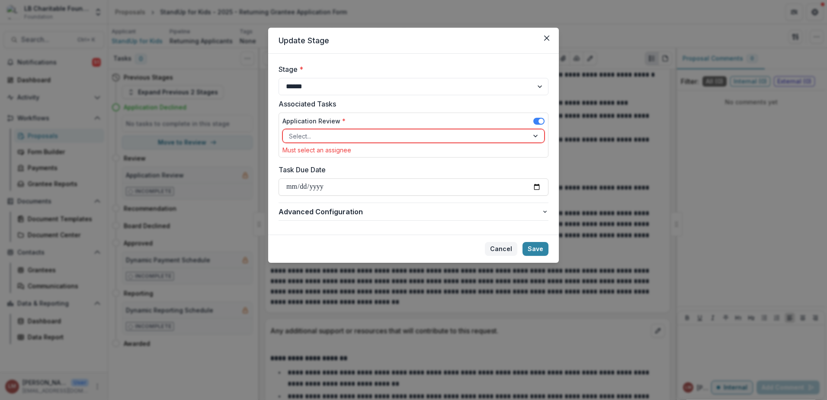
click at [498, 245] on button "Cancel" at bounding box center [501, 249] width 32 height 14
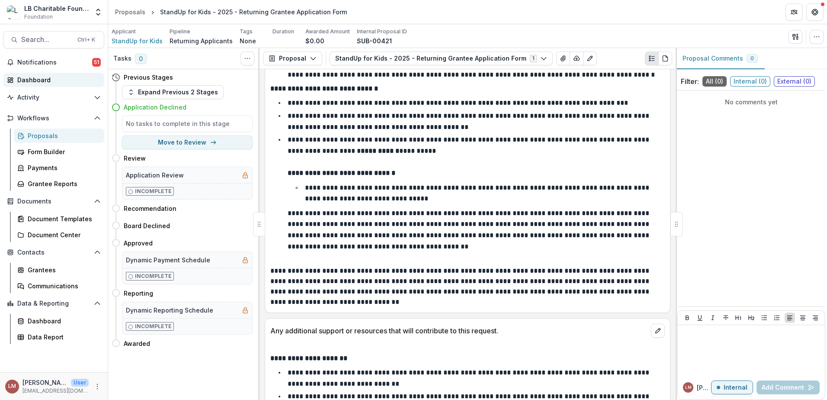
click at [38, 83] on div "Dashboard" at bounding box center [57, 79] width 80 height 9
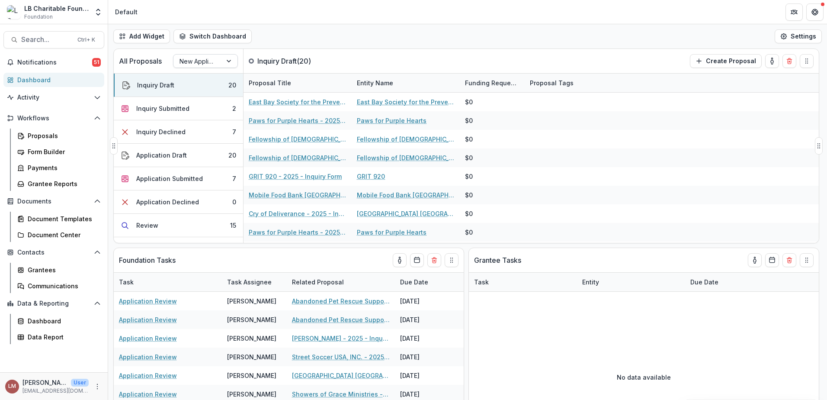
click at [231, 63] on div at bounding box center [230, 60] width 16 height 13
click at [202, 98] on div "Returning Applicants" at bounding box center [205, 98] width 61 height 22
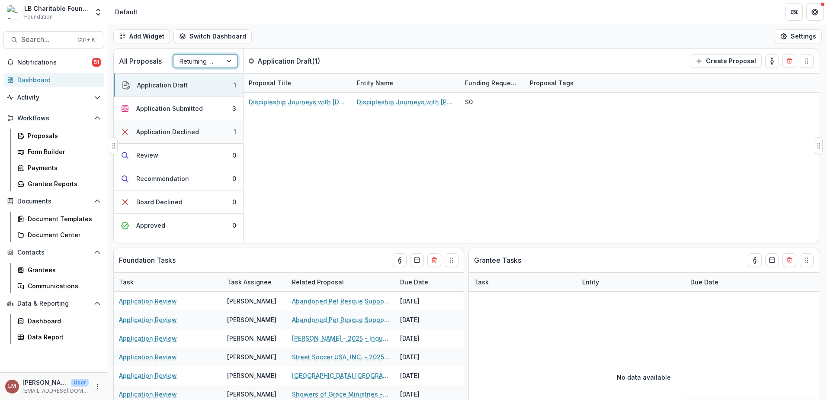
click at [220, 131] on button "Application Declined 1" at bounding box center [178, 131] width 129 height 23
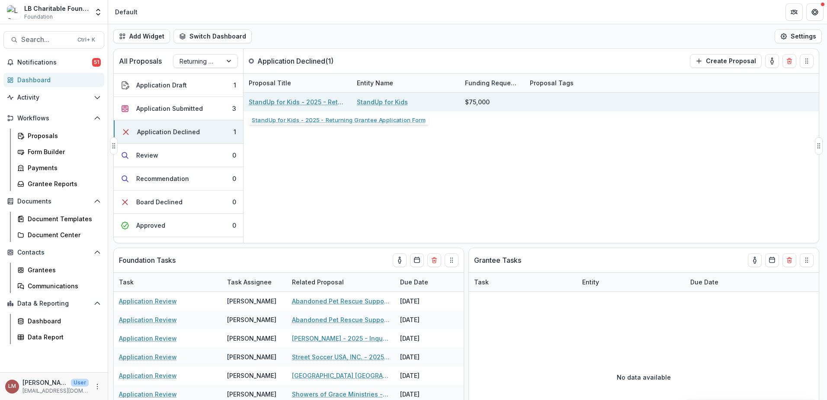
click at [285, 103] on link "StandUp for Kids - 2025 - Returning Grantee Application Form" at bounding box center [298, 101] width 98 height 9
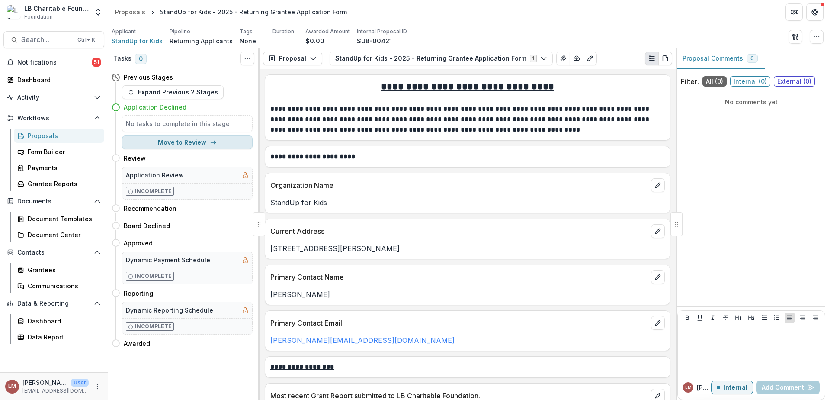
click at [193, 144] on button "Move to Review" at bounding box center [187, 142] width 131 height 14
select select "******"
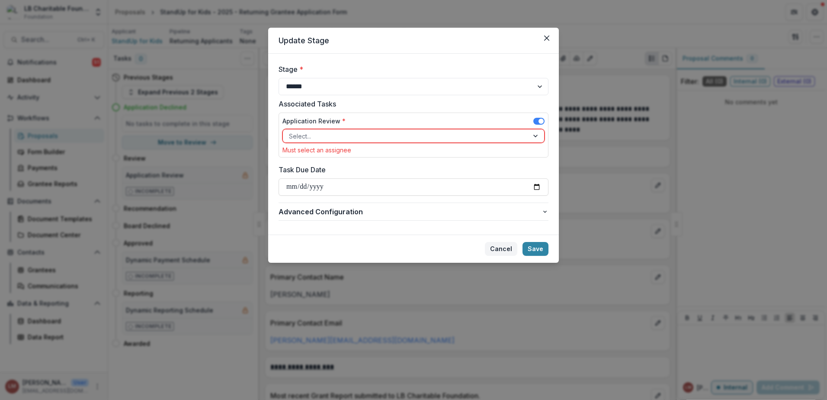
click at [504, 250] on button "Cancel" at bounding box center [501, 249] width 32 height 14
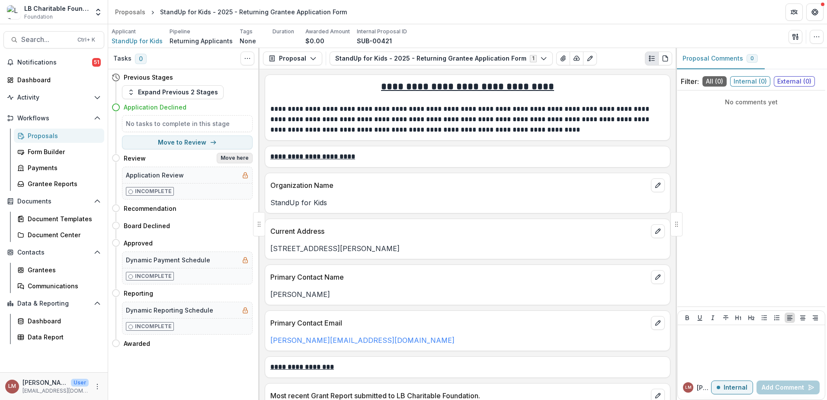
click at [236, 158] on button "Move here" at bounding box center [235, 158] width 36 height 10
select select "******"
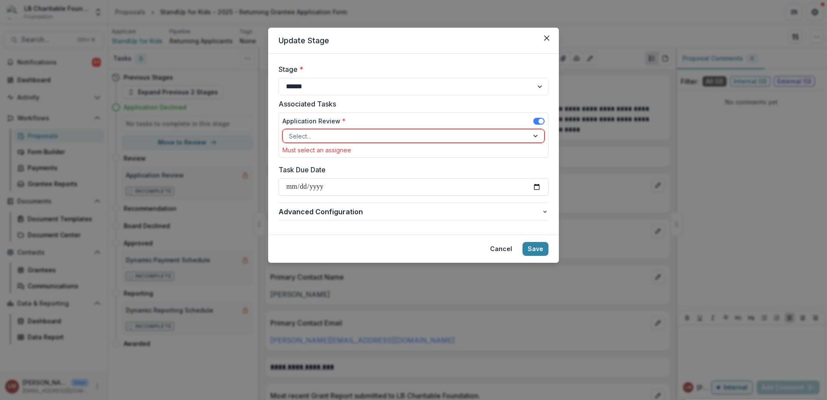
click at [504, 250] on button "Cancel" at bounding box center [501, 249] width 32 height 14
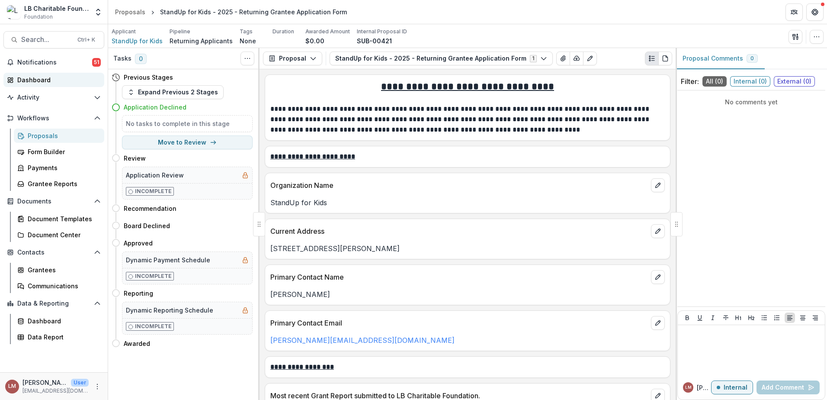
click at [35, 75] on div "Dashboard" at bounding box center [57, 79] width 80 height 9
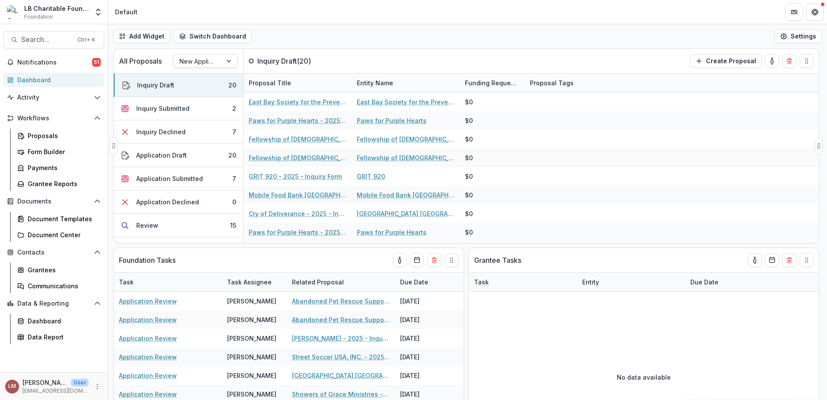
click at [228, 62] on div at bounding box center [230, 60] width 16 height 13
click at [208, 99] on div "Returning Applicants" at bounding box center [205, 98] width 61 height 22
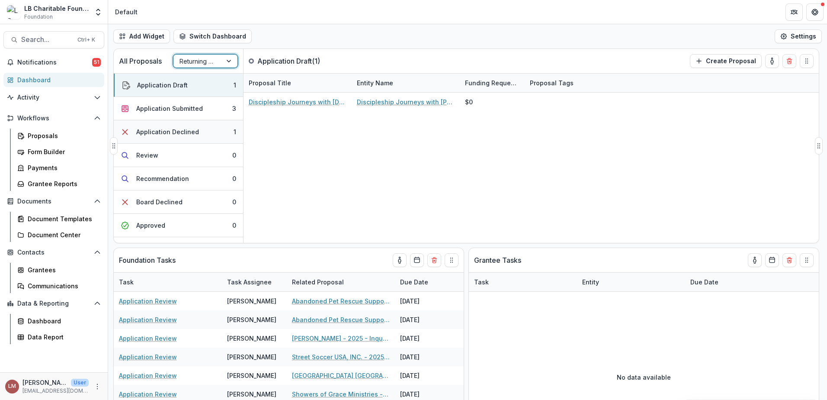
click at [218, 134] on button "Application Declined 1" at bounding box center [178, 131] width 129 height 23
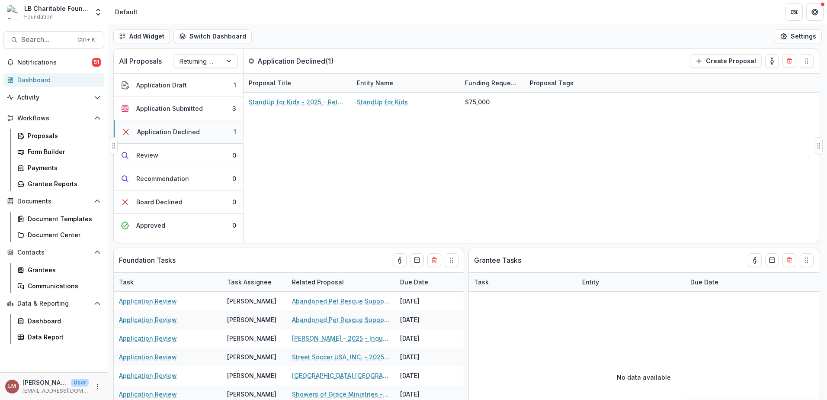
click at [216, 132] on button "Application Declined 1" at bounding box center [178, 131] width 129 height 23
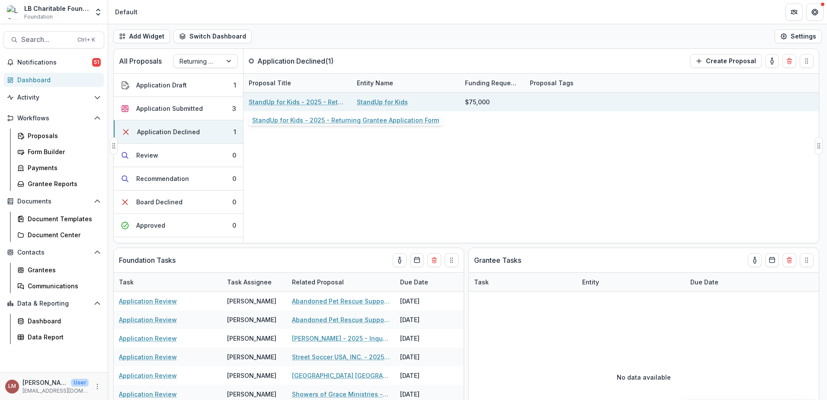
click at [290, 99] on link "StandUp for Kids - 2025 - Returning Grantee Application Form" at bounding box center [298, 101] width 98 height 9
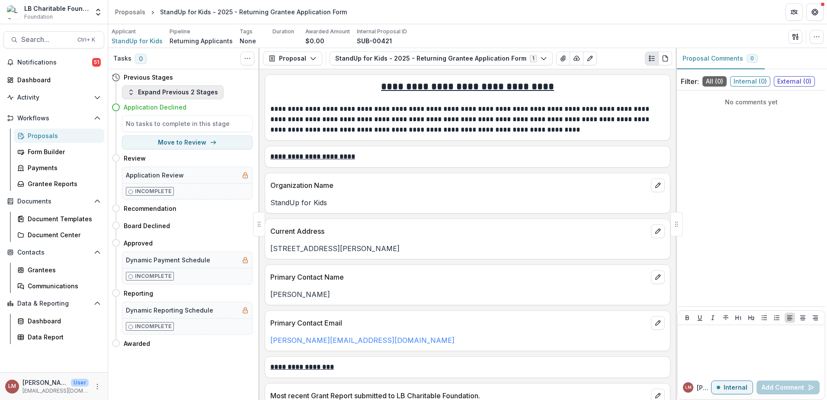
click at [130, 95] on icon "button" at bounding box center [131, 92] width 7 height 7
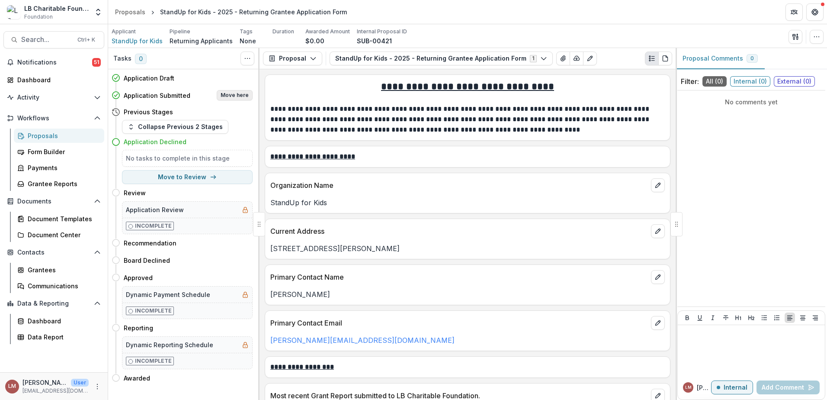
click at [233, 96] on button "Move here" at bounding box center [235, 95] width 36 height 10
select select "**********"
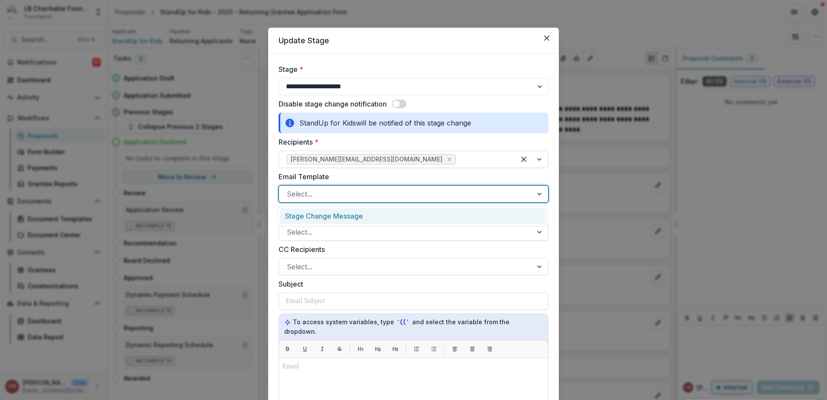
click at [541, 197] on div at bounding box center [540, 194] width 16 height 16
click at [358, 217] on div "Stage Change Message" at bounding box center [412, 216] width 266 height 16
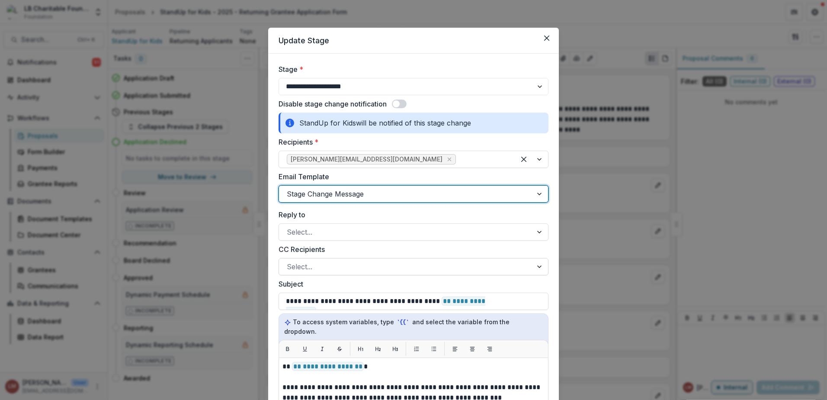
click at [539, 268] on div at bounding box center [540, 266] width 16 height 16
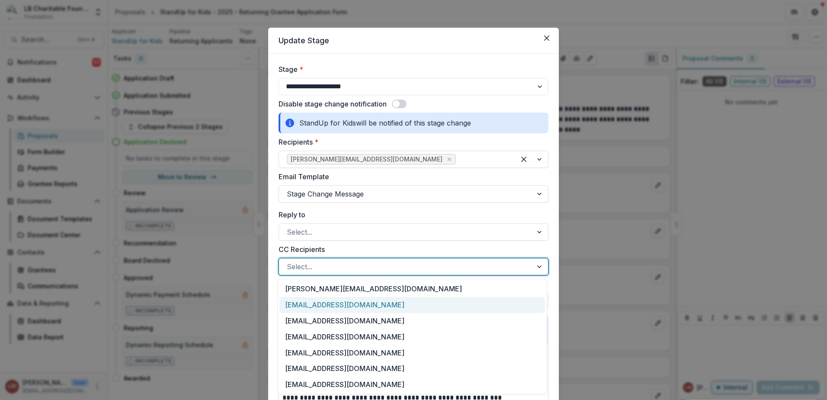
click at [312, 302] on div "[EMAIL_ADDRESS][DOMAIN_NAME]" at bounding box center [412, 305] width 266 height 16
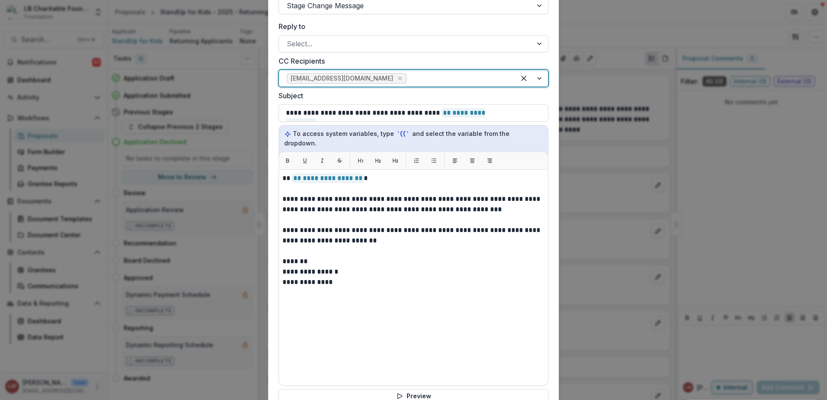
scroll to position [214, 0]
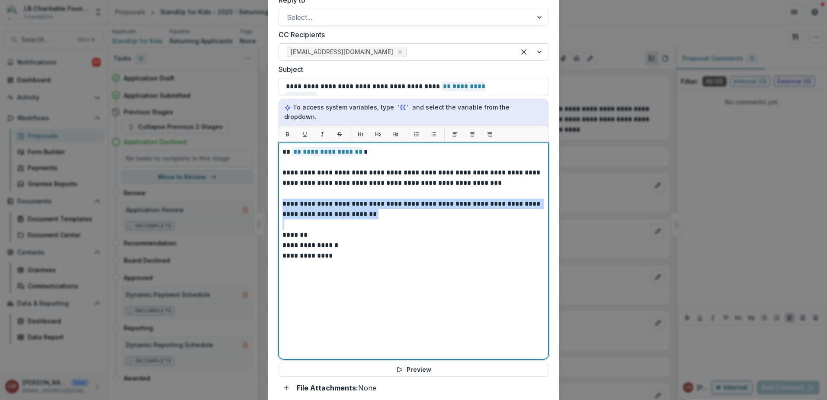
drag, startPoint x: 281, startPoint y: 194, endPoint x: 373, endPoint y: 215, distance: 94.5
click at [373, 215] on div "**********" at bounding box center [413, 251] width 262 height 208
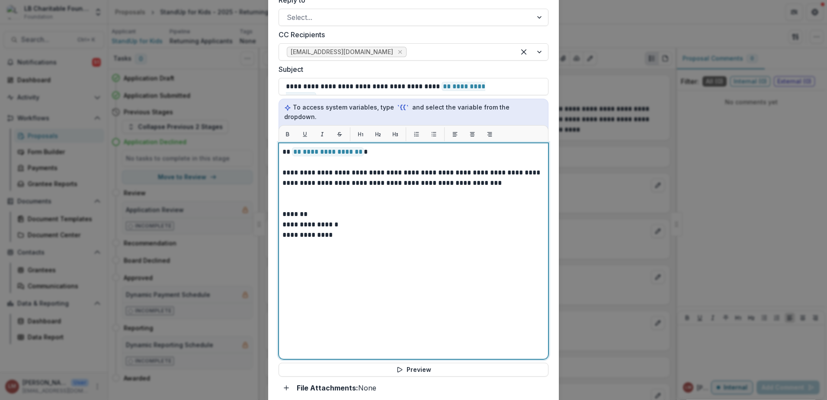
click at [331, 209] on p "*******" at bounding box center [413, 214] width 262 height 10
click at [309, 189] on p at bounding box center [413, 193] width 262 height 10
click at [301, 198] on p at bounding box center [413, 203] width 262 height 10
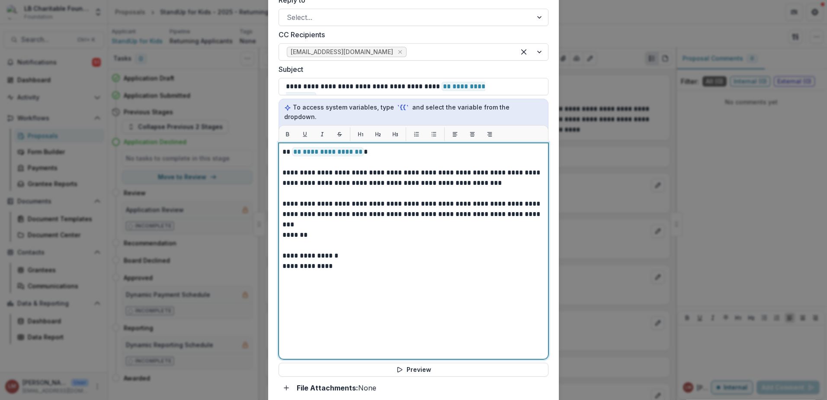
click at [313, 220] on p "**********" at bounding box center [413, 213] width 262 height 31
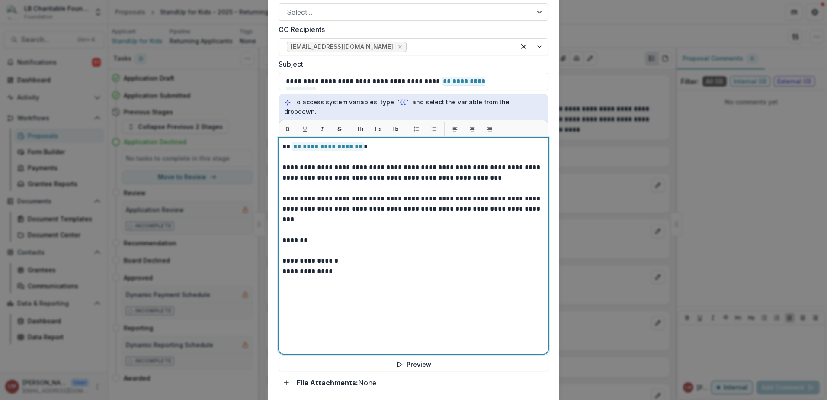
scroll to position [221, 0]
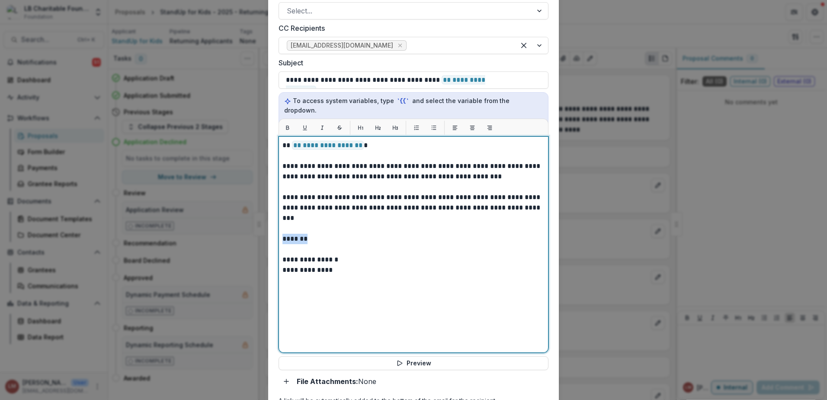
drag, startPoint x: 317, startPoint y: 229, endPoint x: 240, endPoint y: 227, distance: 76.1
click at [240, 227] on div "**********" at bounding box center [413, 200] width 827 height 400
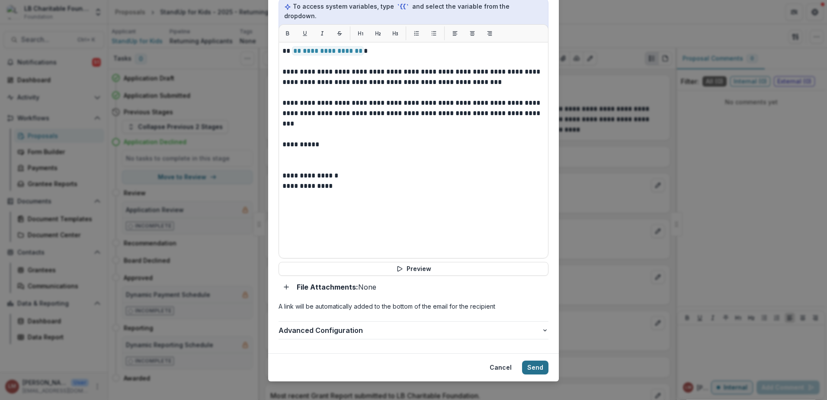
click at [536, 360] on button "Send" at bounding box center [535, 367] width 26 height 14
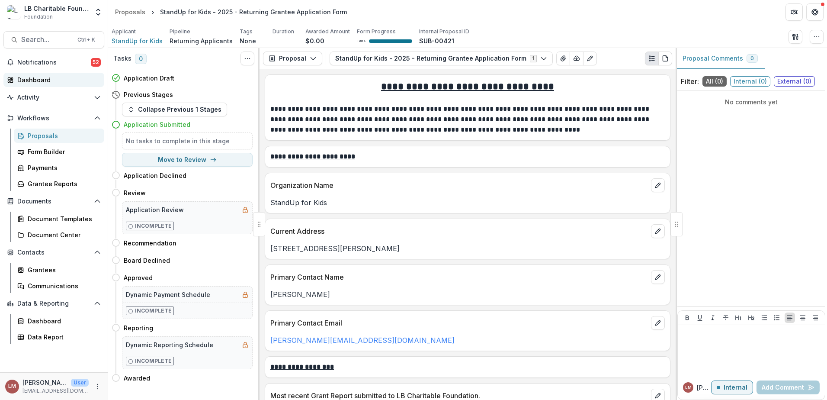
click at [30, 82] on div "Dashboard" at bounding box center [57, 79] width 80 height 9
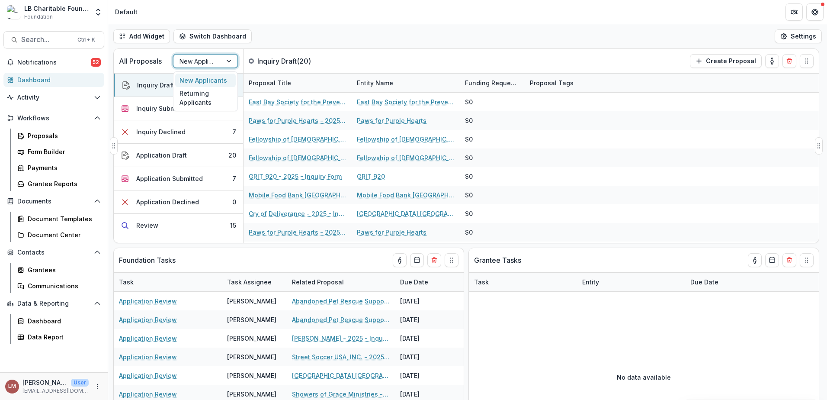
click at [229, 60] on div at bounding box center [230, 60] width 16 height 13
click at [210, 103] on div "Returning Applicants" at bounding box center [205, 98] width 61 height 22
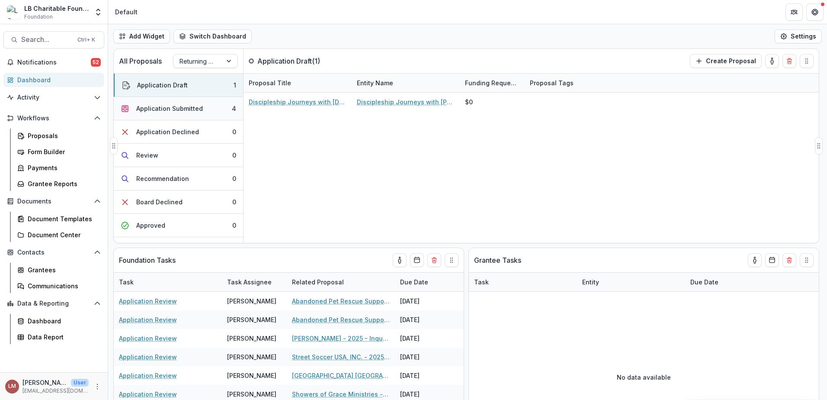
click at [188, 110] on div "Application Submitted" at bounding box center [169, 108] width 67 height 9
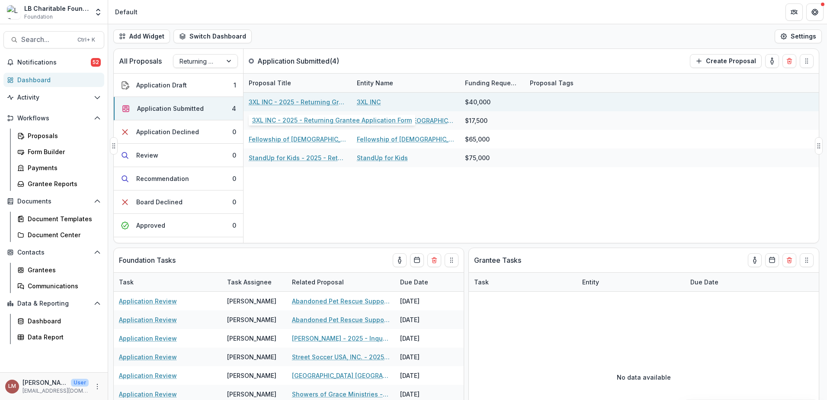
click at [267, 103] on link "3XL INC - 2025 - Returning Grantee Application Form" at bounding box center [298, 101] width 98 height 9
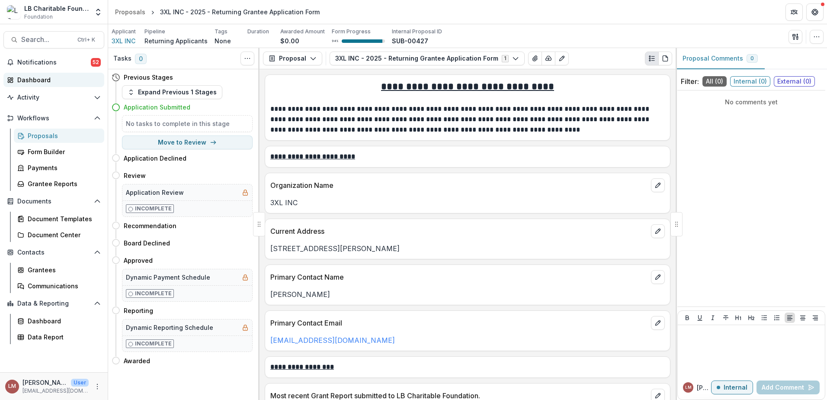
drag, startPoint x: 51, startPoint y: 81, endPoint x: 59, endPoint y: 78, distance: 8.8
click at [51, 80] on div "Dashboard" at bounding box center [57, 79] width 80 height 9
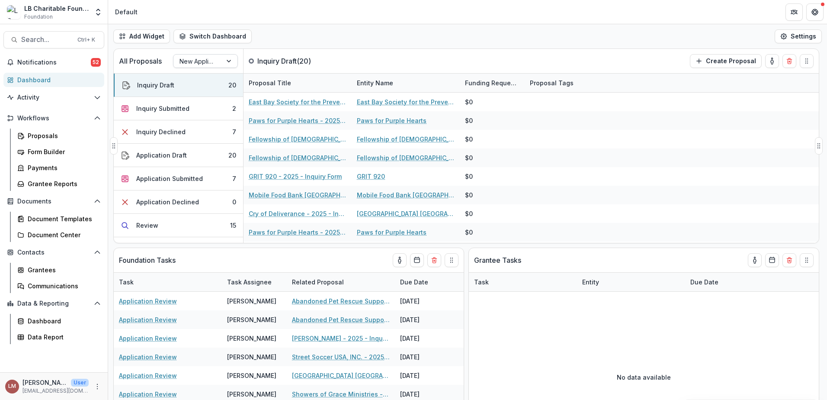
click at [229, 62] on div at bounding box center [230, 60] width 16 height 13
click at [208, 99] on div "Returning Applicants" at bounding box center [205, 98] width 61 height 22
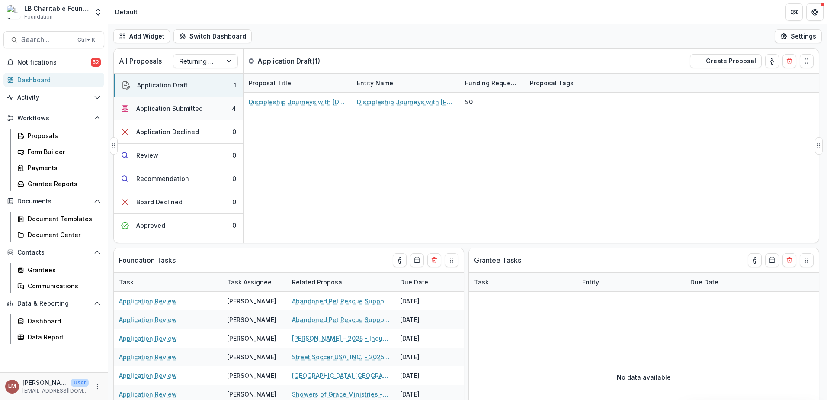
click at [201, 114] on button "Application Submitted 4" at bounding box center [178, 108] width 129 height 23
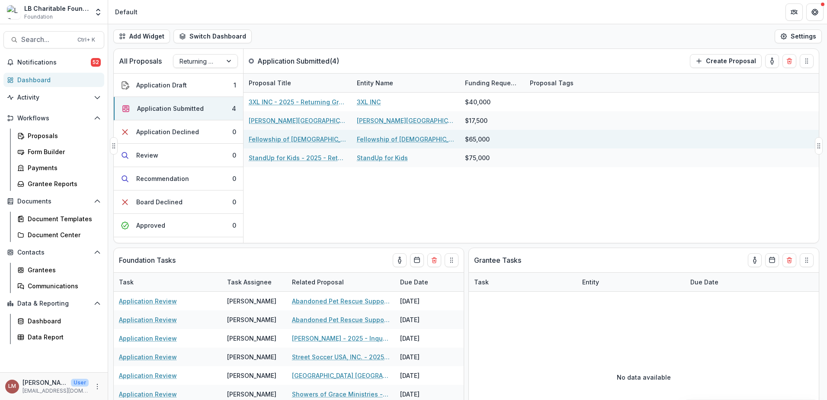
click at [285, 138] on link "Fellowship of [DEMOGRAPHIC_DATA][PERSON_NAME] - 2025 - Returning Grantee Applic…" at bounding box center [298, 138] width 98 height 9
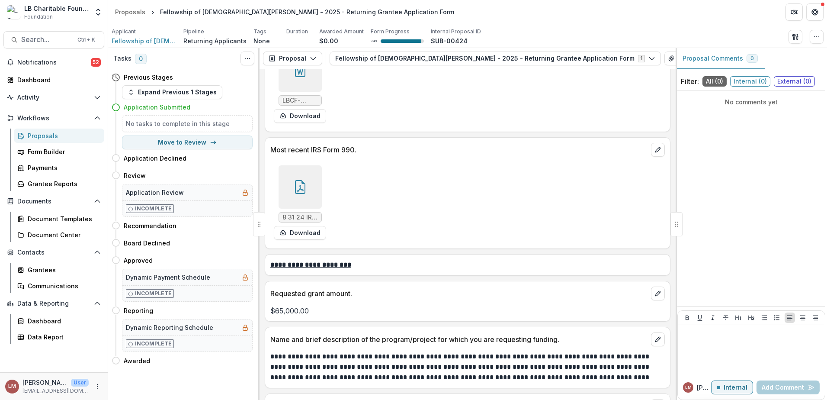
scroll to position [378, 0]
